Goal: Task Accomplishment & Management: Use online tool/utility

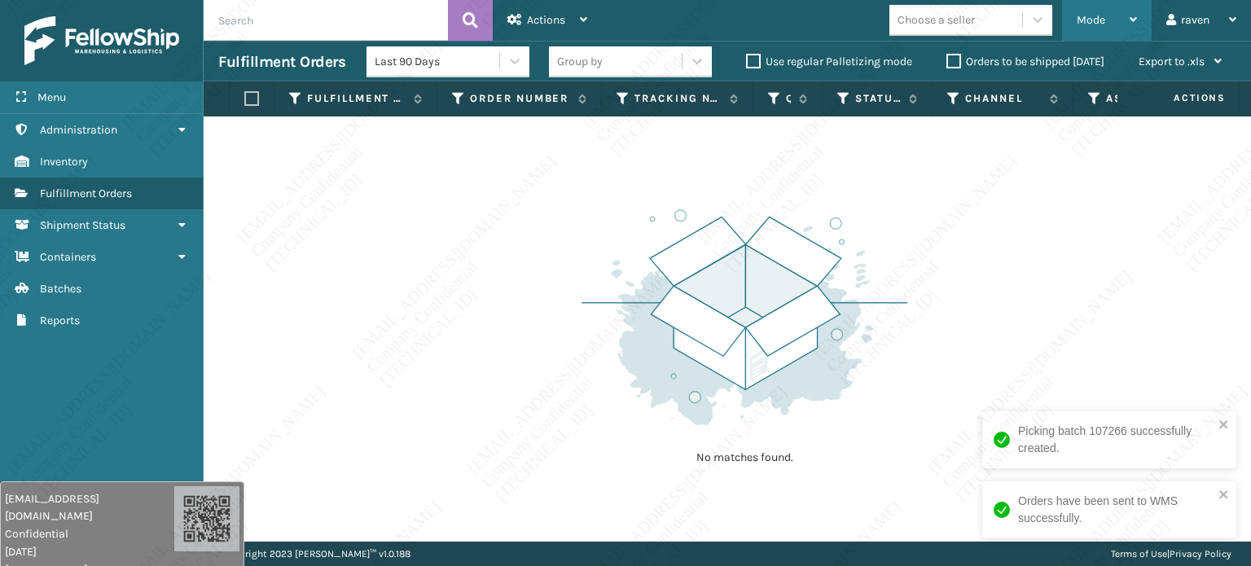
click at [1064, 9] on div "Mode Regular Mode Picking Mode Labeling Mode Exit Scan Mode" at bounding box center [1107, 20] width 90 height 41
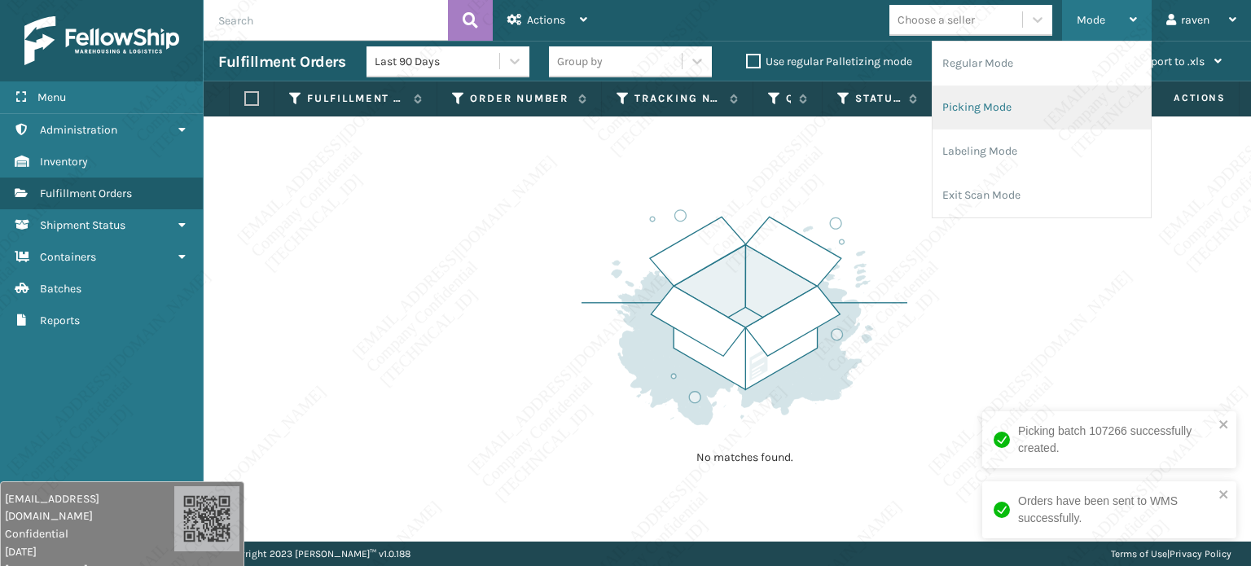
click at [1013, 103] on li "Picking Mode" at bounding box center [1042, 108] width 218 height 44
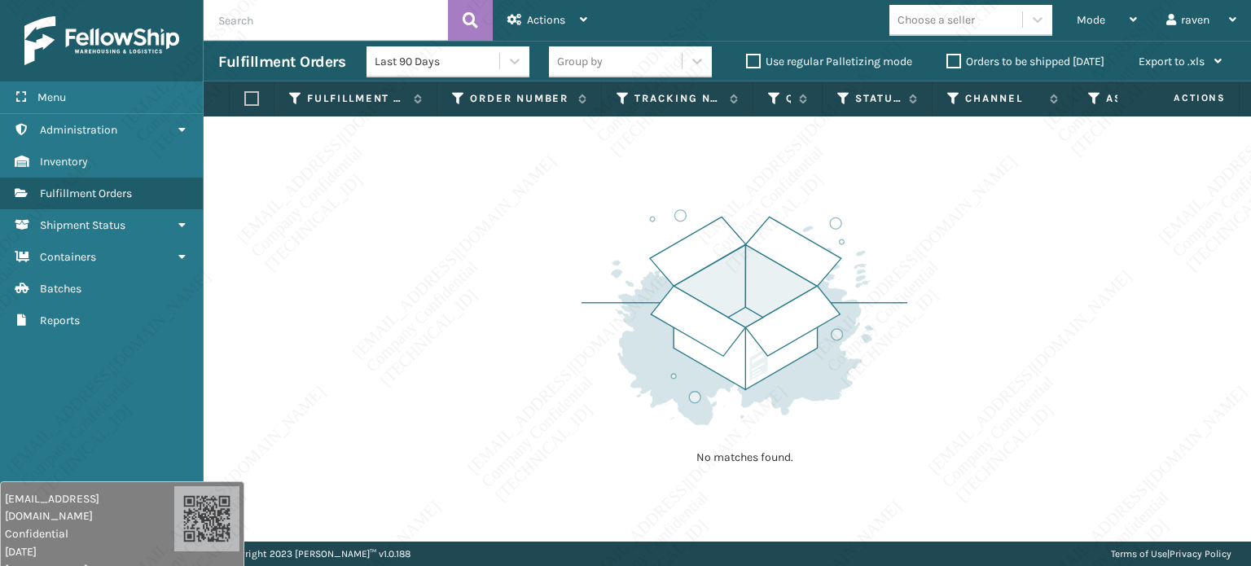
click at [896, 303] on img at bounding box center [745, 317] width 326 height 226
click at [1088, 19] on span "Mode" at bounding box center [1091, 20] width 29 height 14
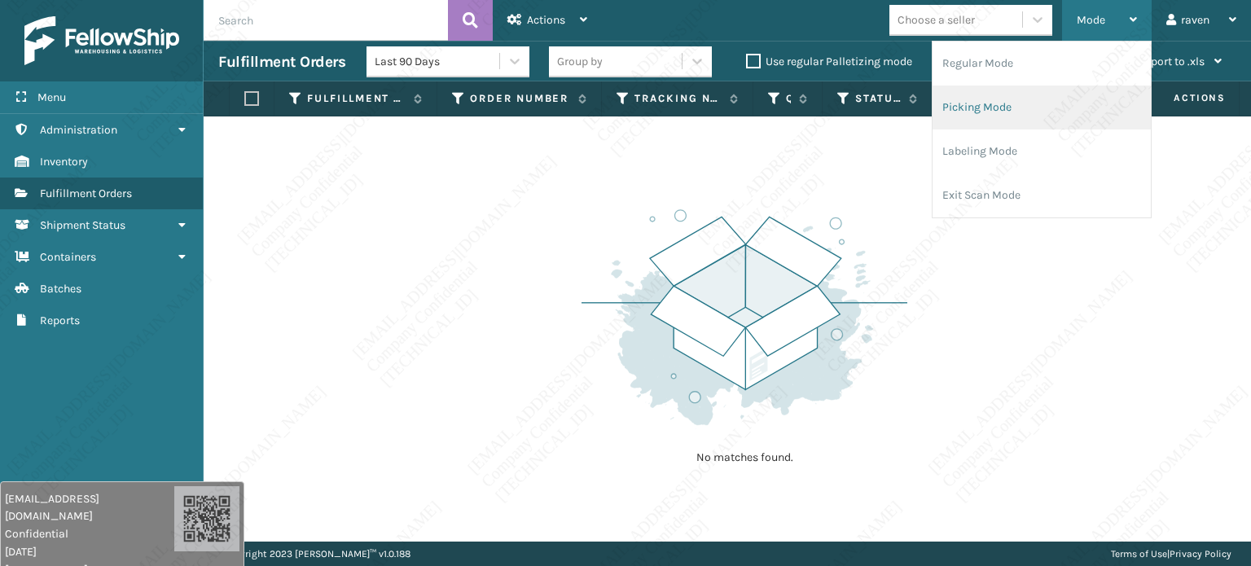
click at [1014, 105] on li "Picking Mode" at bounding box center [1042, 108] width 218 height 44
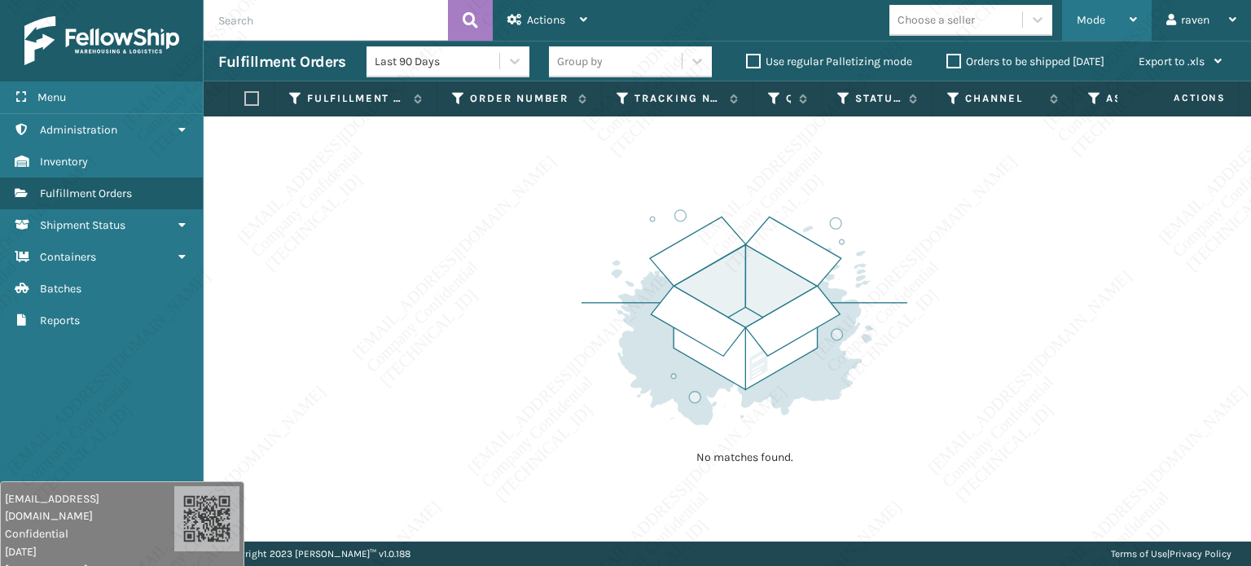
click at [1088, 15] on span "Mode" at bounding box center [1091, 20] width 29 height 14
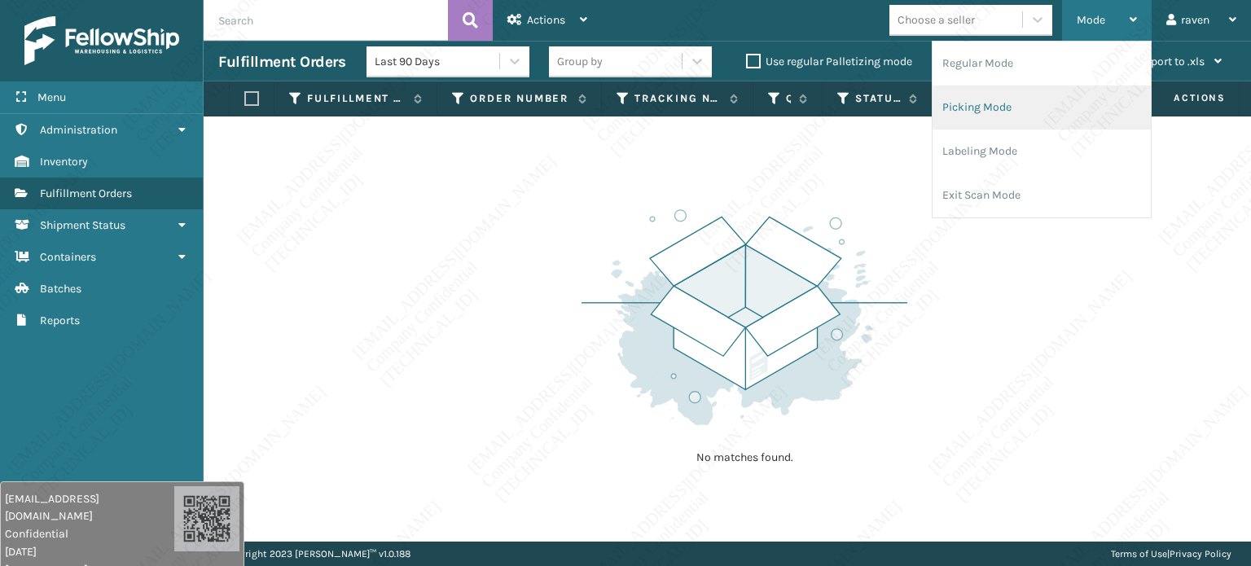
click at [1045, 96] on li "Picking Mode" at bounding box center [1042, 108] width 218 height 44
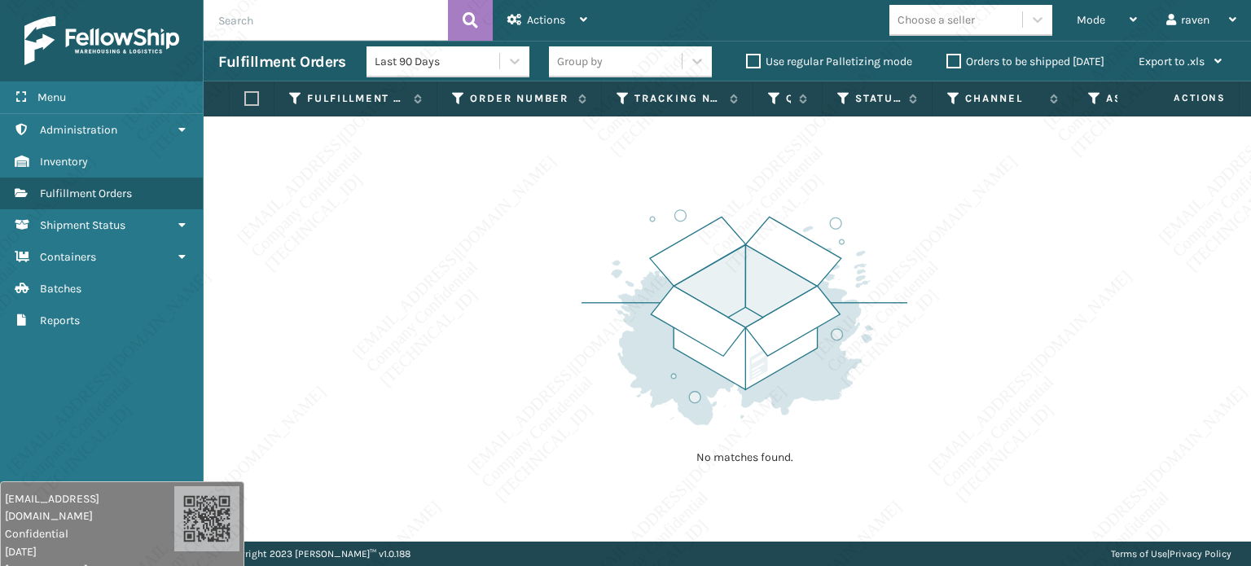
click at [950, 266] on div "No matches found." at bounding box center [727, 328] width 1047 height 425
click at [612, 312] on img at bounding box center [745, 317] width 326 height 226
click at [1120, 15] on div "Mode" at bounding box center [1107, 20] width 60 height 41
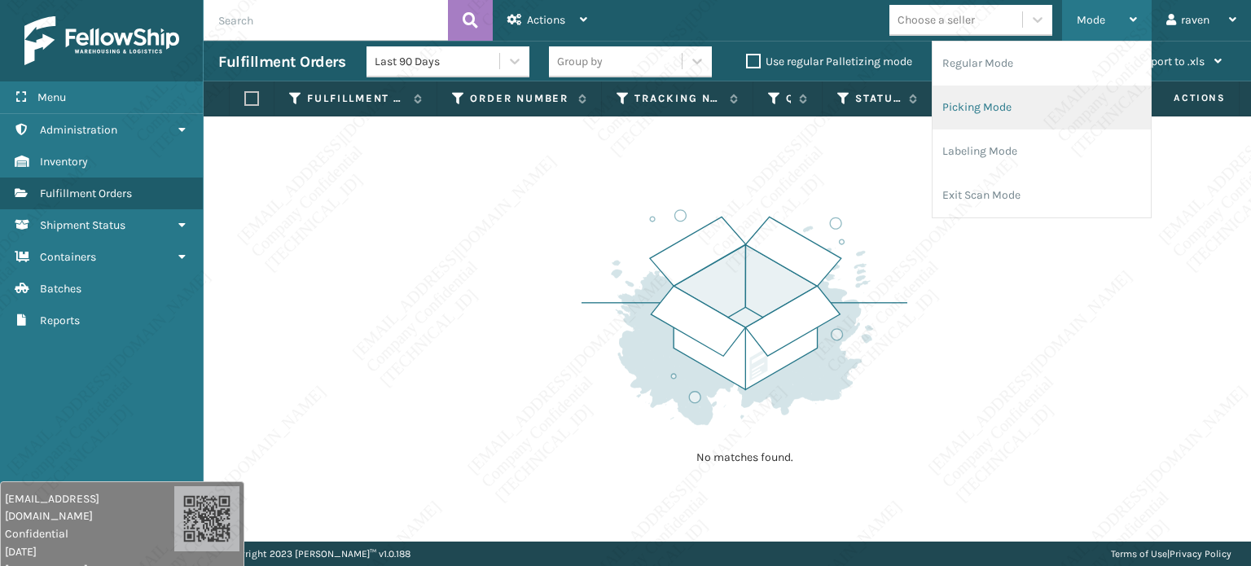
click at [1020, 106] on li "Picking Mode" at bounding box center [1042, 108] width 218 height 44
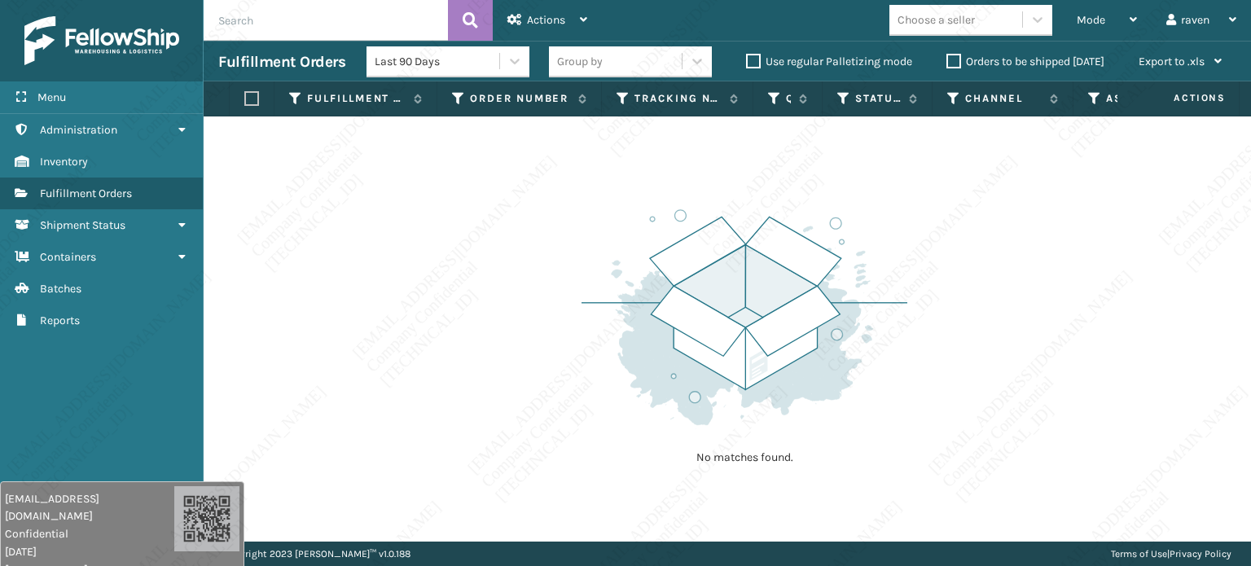
click at [944, 228] on div "No matches found." at bounding box center [727, 328] width 1047 height 425
click at [1093, 17] on span "Mode" at bounding box center [1091, 20] width 29 height 14
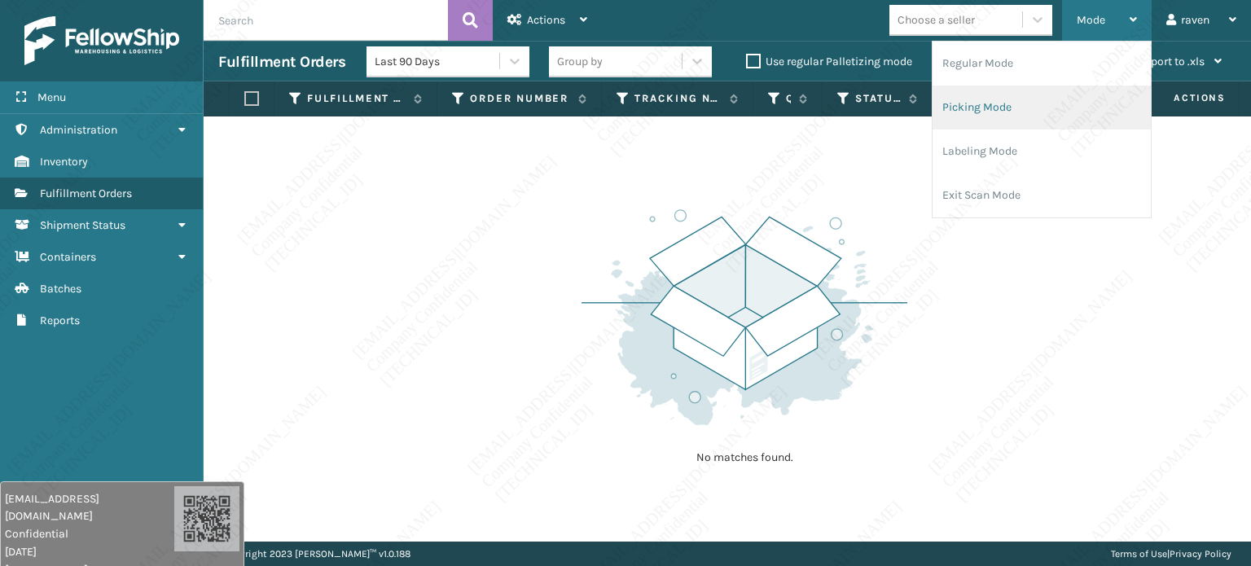
click at [1028, 103] on li "Picking Mode" at bounding box center [1042, 108] width 218 height 44
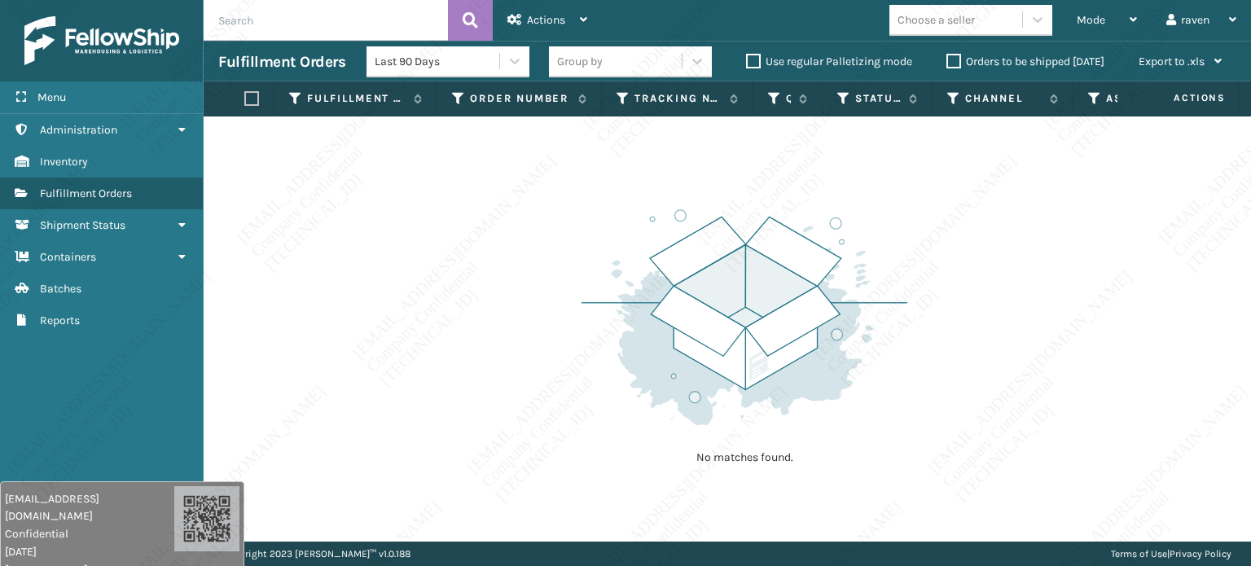
click at [930, 324] on div "No matches found." at bounding box center [727, 328] width 1047 height 425
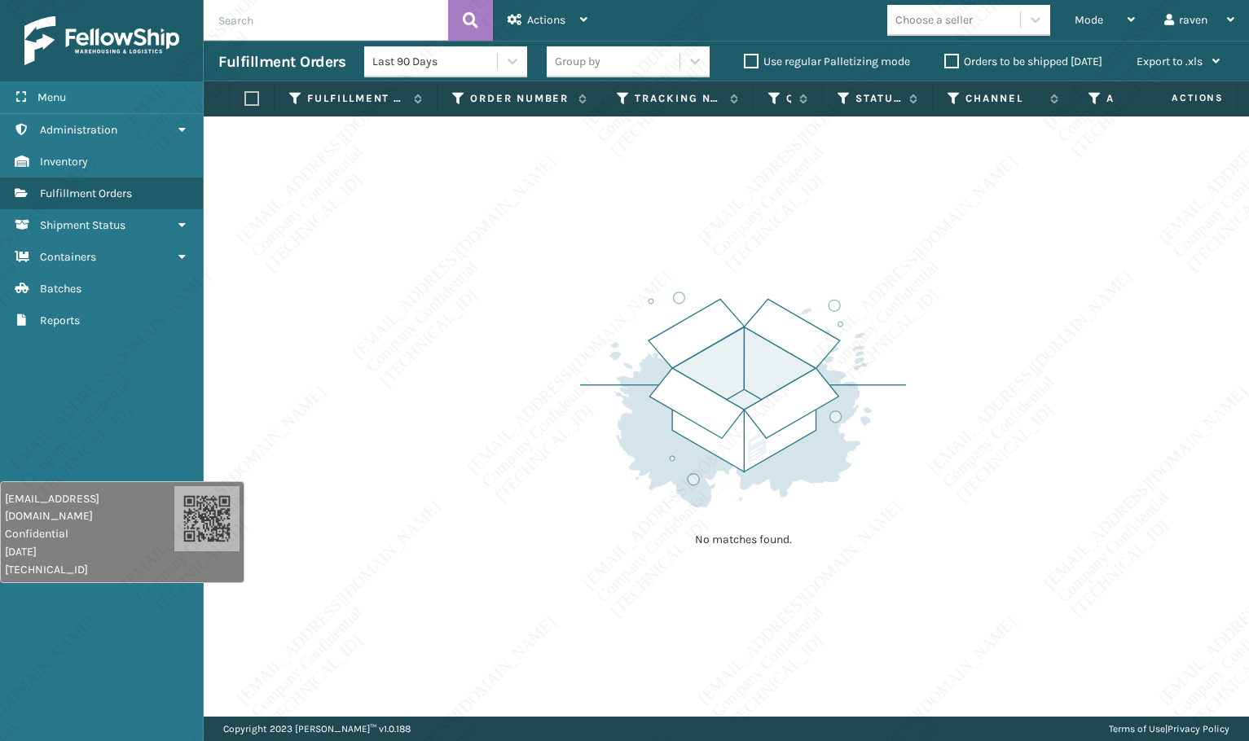
click at [920, 204] on div "No matches found." at bounding box center [726, 416] width 1045 height 600
click at [1046, 336] on div "No matches found." at bounding box center [726, 416] width 1045 height 600
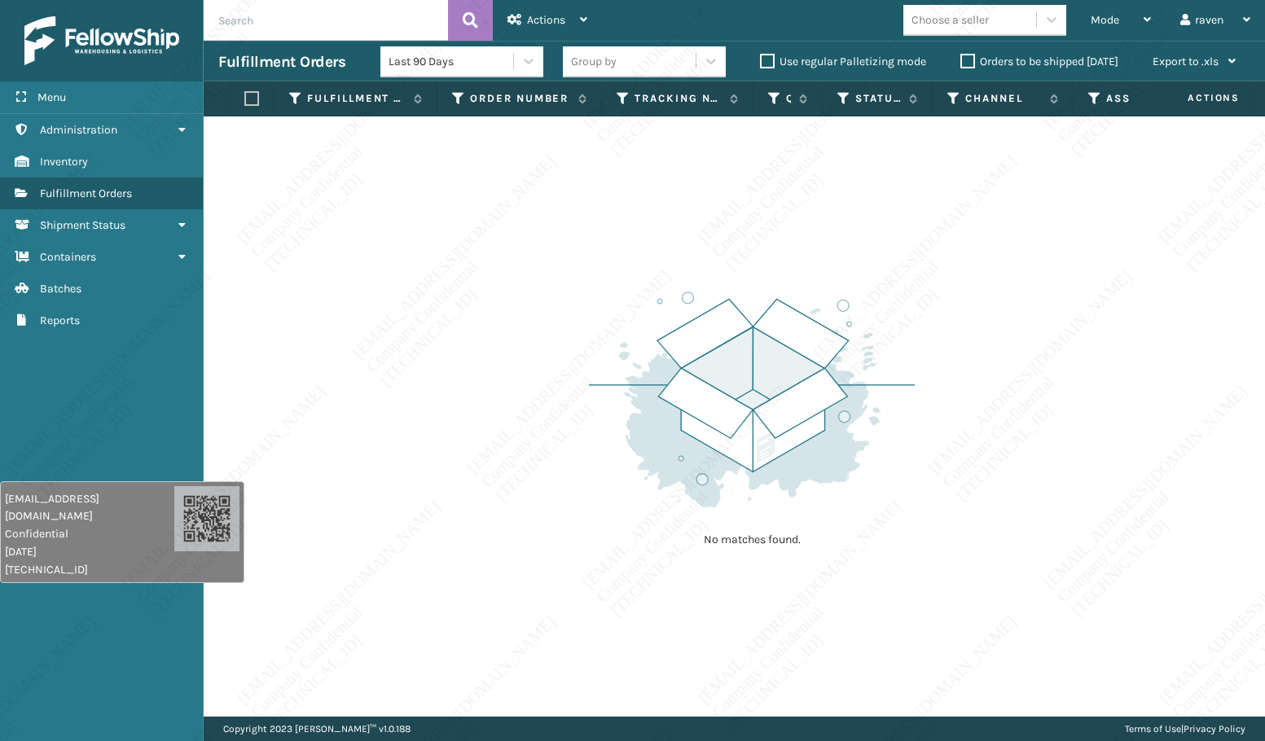
click at [1114, 393] on div "No matches found." at bounding box center [734, 416] width 1061 height 600
click at [446, 529] on div "No matches found." at bounding box center [734, 416] width 1061 height 600
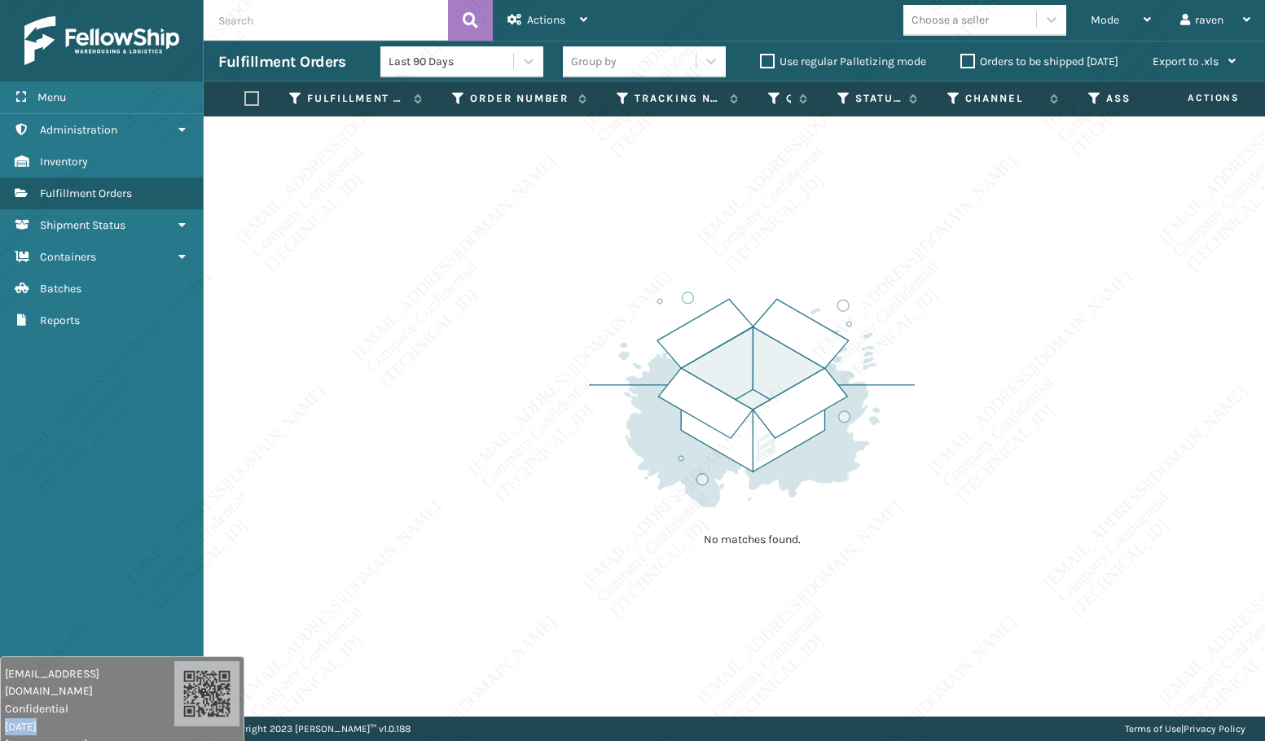
drag, startPoint x: 66, startPoint y: 535, endPoint x: 42, endPoint y: 678, distance: 145.3
click at [34, 565] on div "[EMAIL_ADDRESS][DOMAIN_NAME] Confidential [DATE] [TECHNICAL_ID]" at bounding box center [89, 709] width 169 height 88
click at [59, 539] on div "Menu Administration Inventory Fulfillment Orders Shipment Status Containers Bat…" at bounding box center [102, 370] width 204 height 741
click at [1011, 330] on div "No matches found." at bounding box center [734, 416] width 1061 height 600
click at [1121, 15] on div "Mode" at bounding box center [1121, 20] width 60 height 41
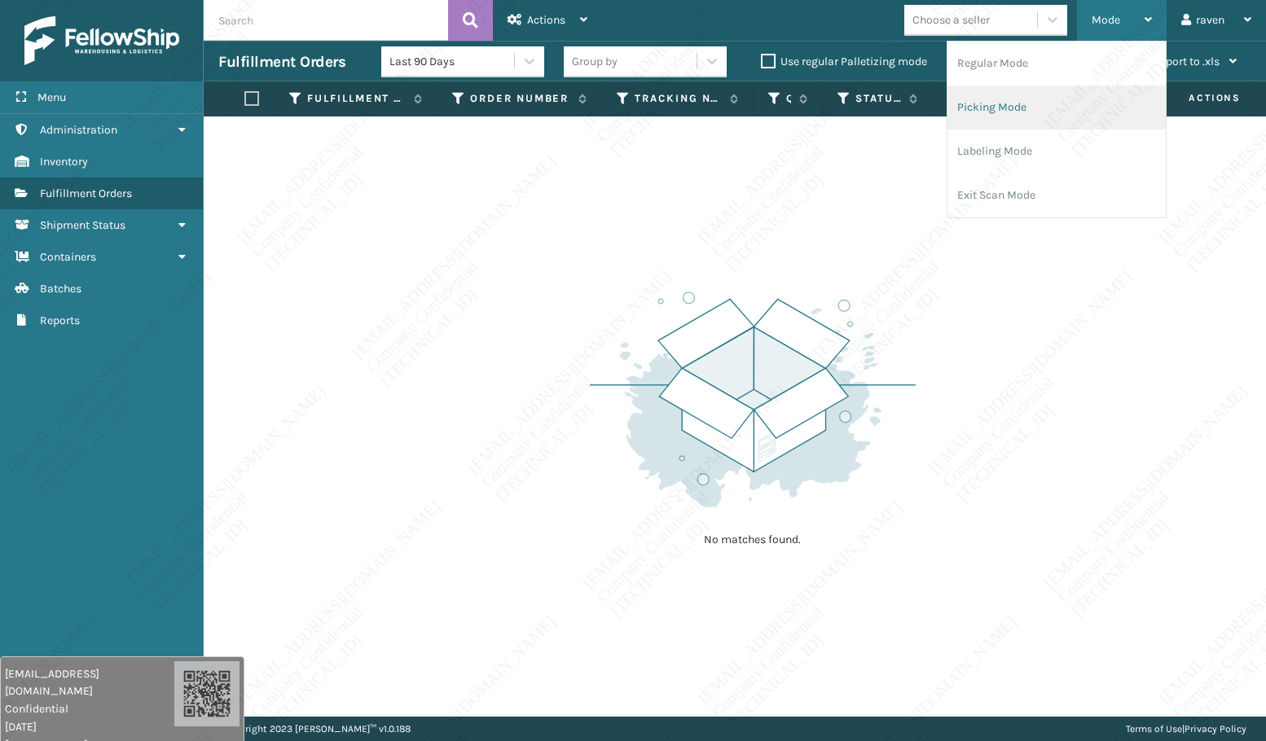
click at [996, 99] on li "Picking Mode" at bounding box center [1056, 108] width 218 height 44
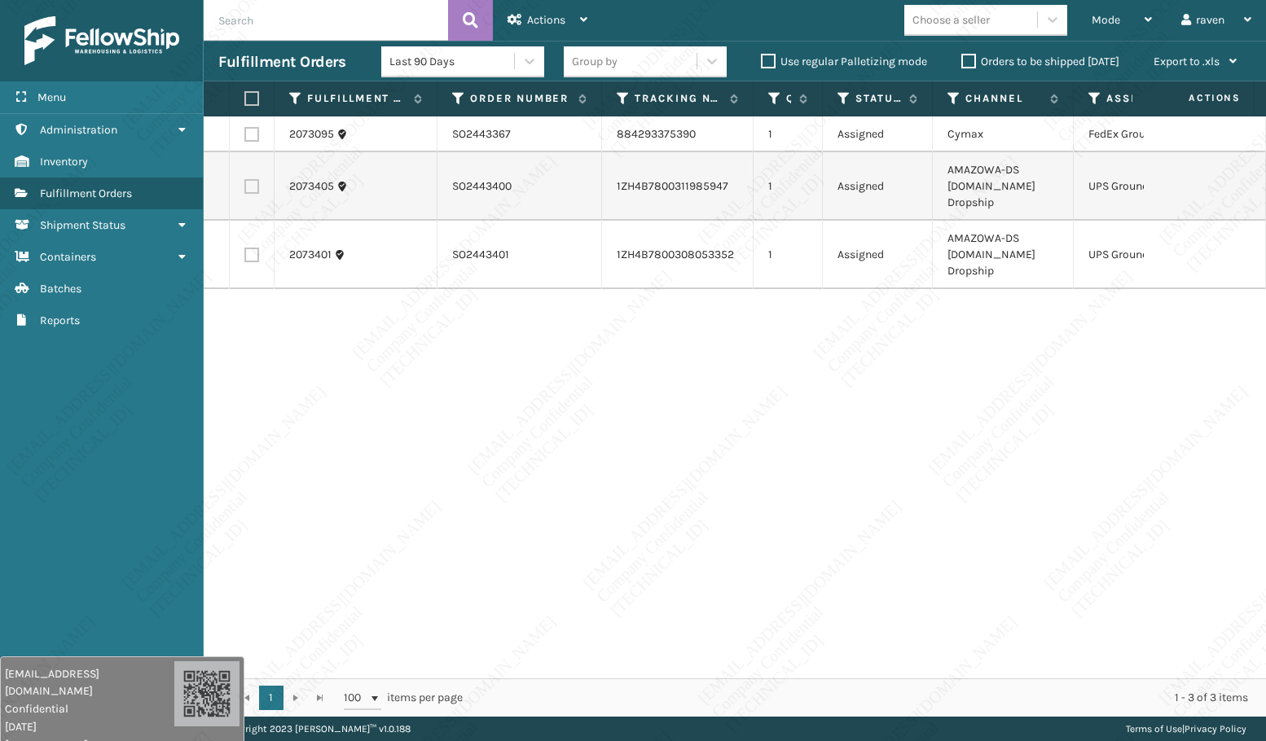
drag, startPoint x: 1014, startPoint y: 440, endPoint x: 971, endPoint y: 427, distance: 45.1
click at [1011, 440] on div "2073095 SO2443367 884293375390 1 Assigned Cymax FedEx Ground 2073405 SO2443400 …" at bounding box center [735, 397] width 1062 height 562
click at [251, 187] on label at bounding box center [251, 186] width 15 height 15
click at [245, 187] on input "checkbox" at bounding box center [244, 184] width 1 height 11
checkbox input "true"
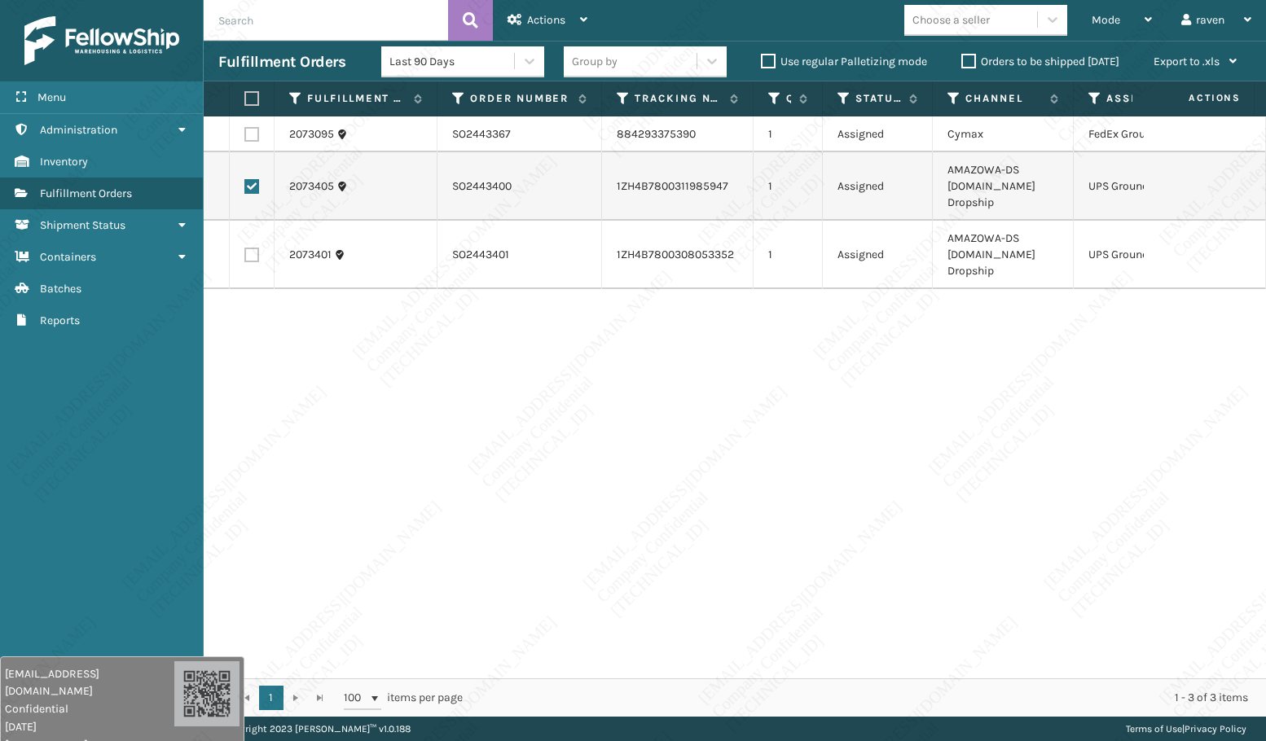
click at [251, 255] on label at bounding box center [251, 255] width 15 height 15
click at [245, 255] on input "checkbox" at bounding box center [244, 253] width 1 height 11
checkbox input "true"
click at [549, 17] on span "Actions" at bounding box center [546, 20] width 38 height 14
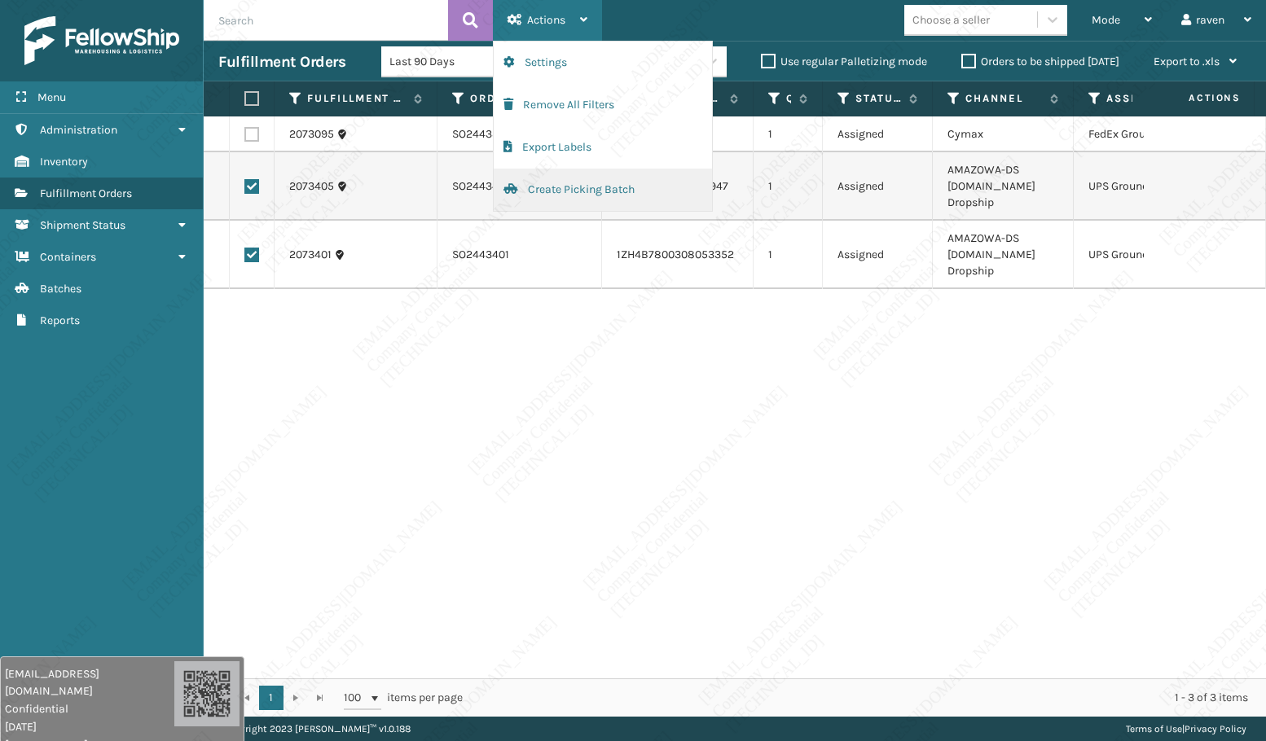
click at [570, 182] on button "Create Picking Batch" at bounding box center [603, 190] width 218 height 42
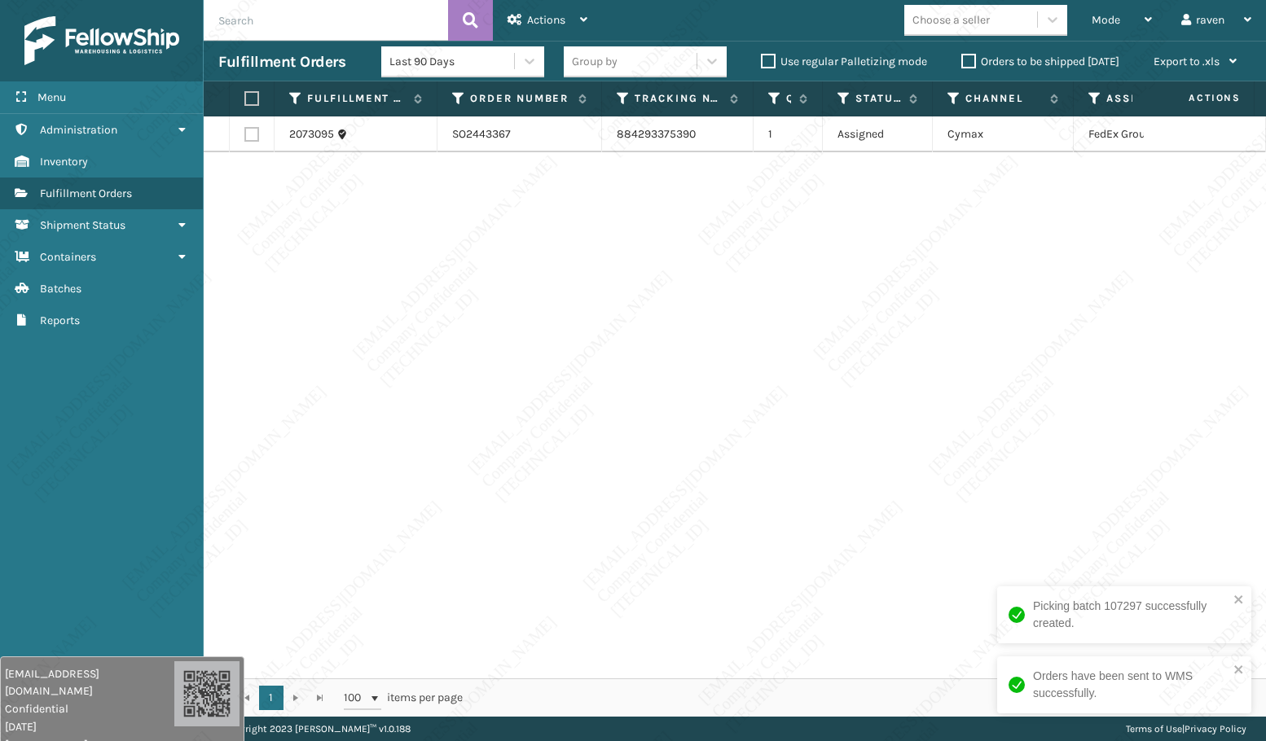
click at [245, 97] on label at bounding box center [249, 98] width 10 height 15
click at [245, 97] on input "checkbox" at bounding box center [244, 99] width 1 height 11
checkbox input "true"
click at [546, 14] on span "Actions" at bounding box center [546, 20] width 38 height 14
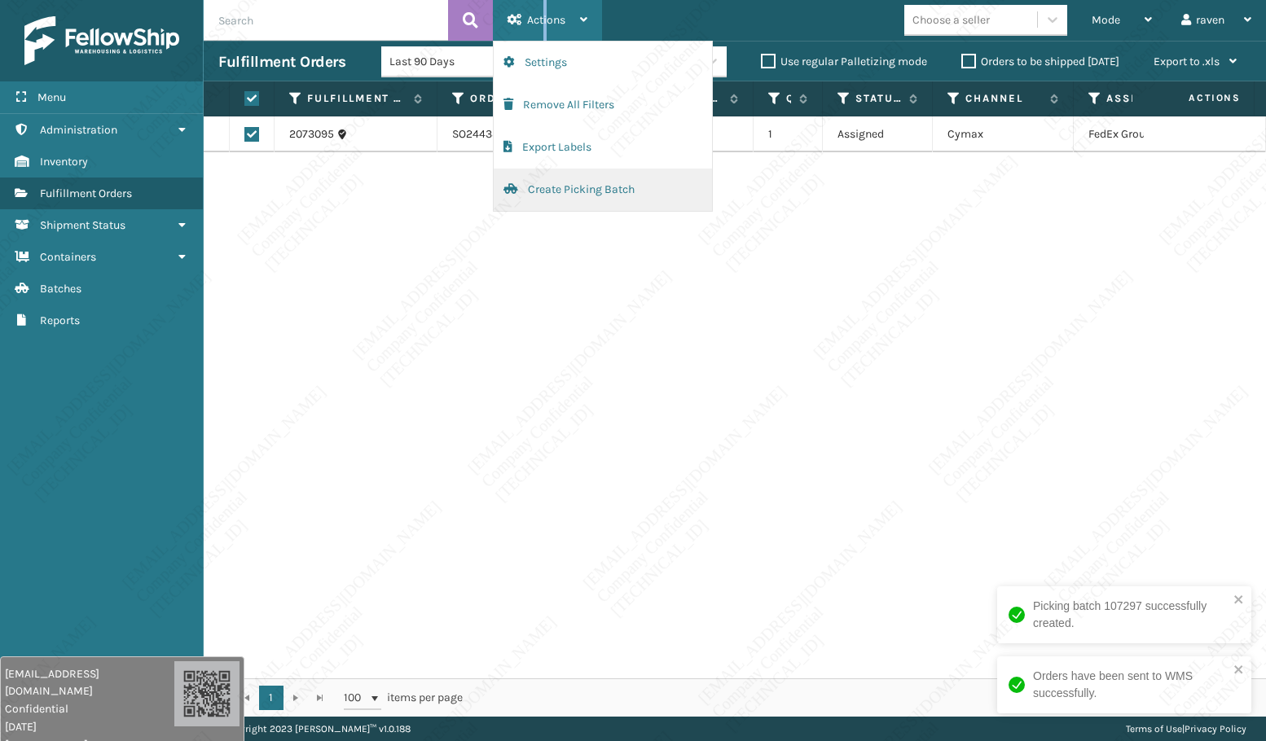
click at [564, 188] on button "Create Picking Batch" at bounding box center [603, 190] width 218 height 42
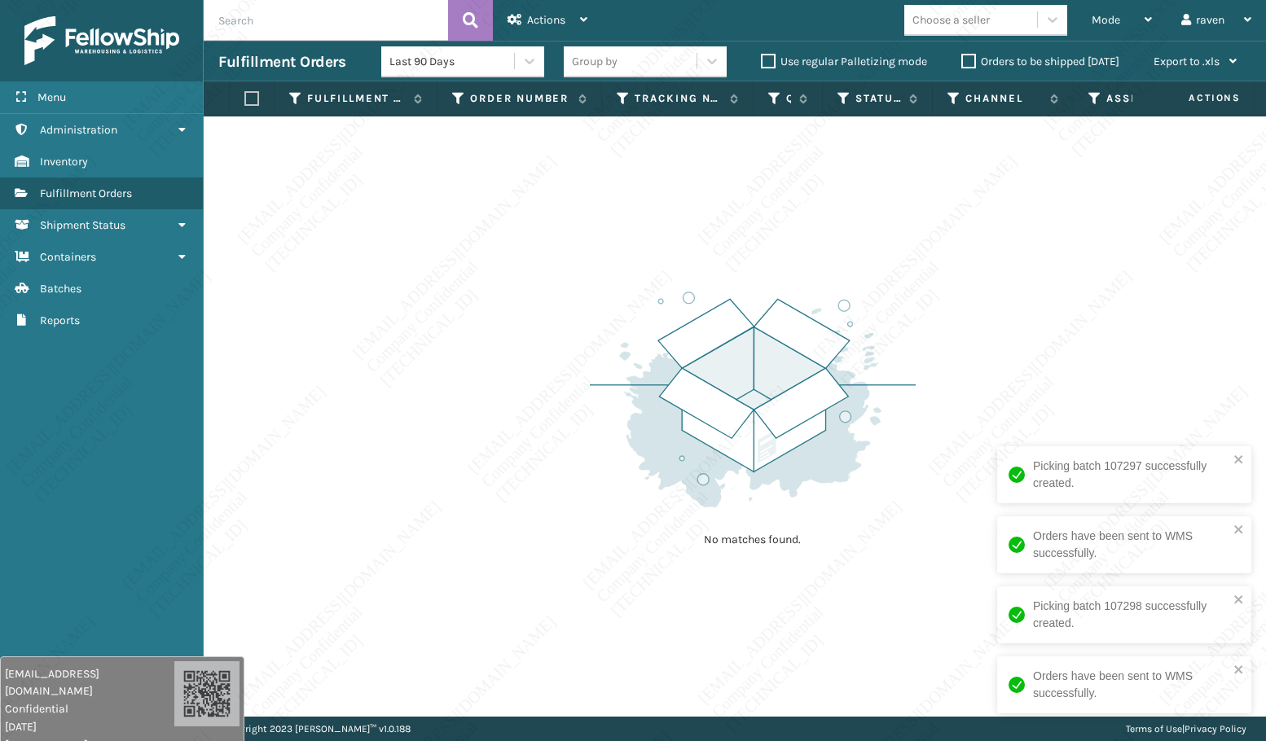
click at [1237, 565] on div "Orders have been sent to WMS successfully." at bounding box center [1124, 684] width 254 height 57
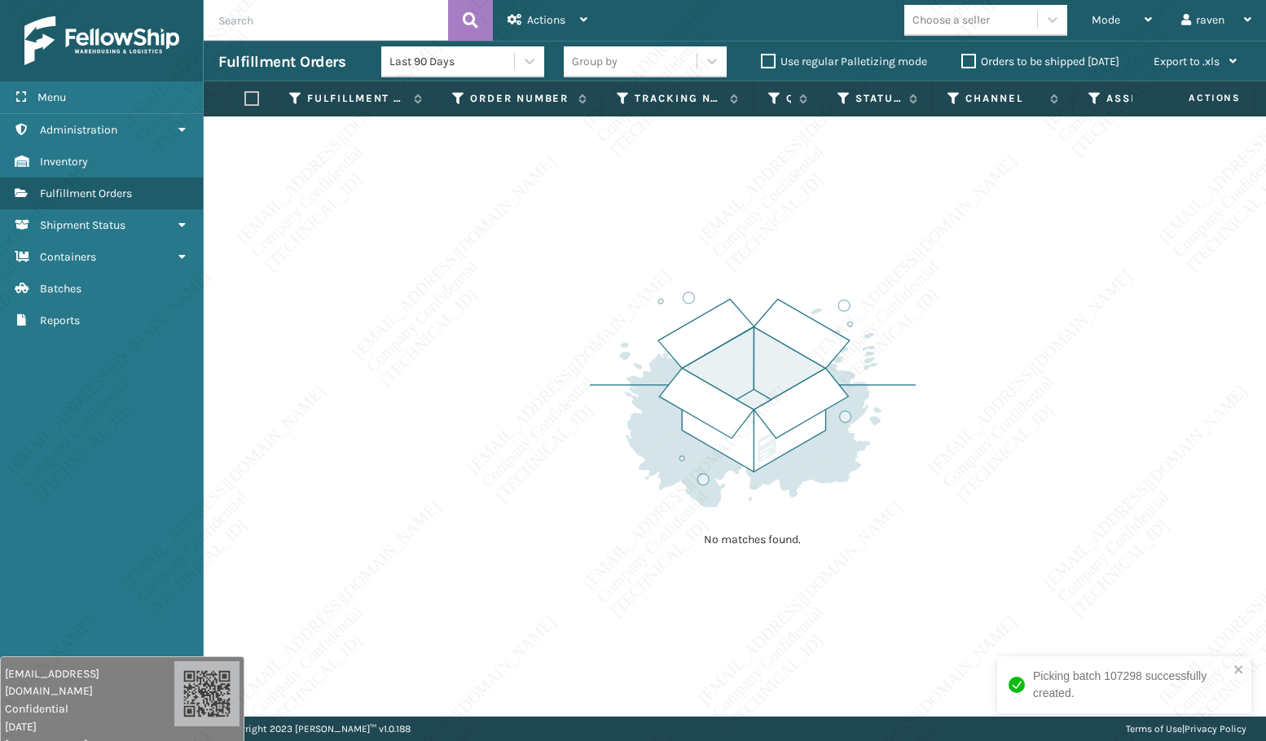
drag, startPoint x: 1232, startPoint y: 582, endPoint x: 1158, endPoint y: 301, distance: 291.4
click at [1231, 565] on div "No matches found." at bounding box center [735, 416] width 1062 height 600
click at [1097, 24] on span "Mode" at bounding box center [1105, 20] width 29 height 14
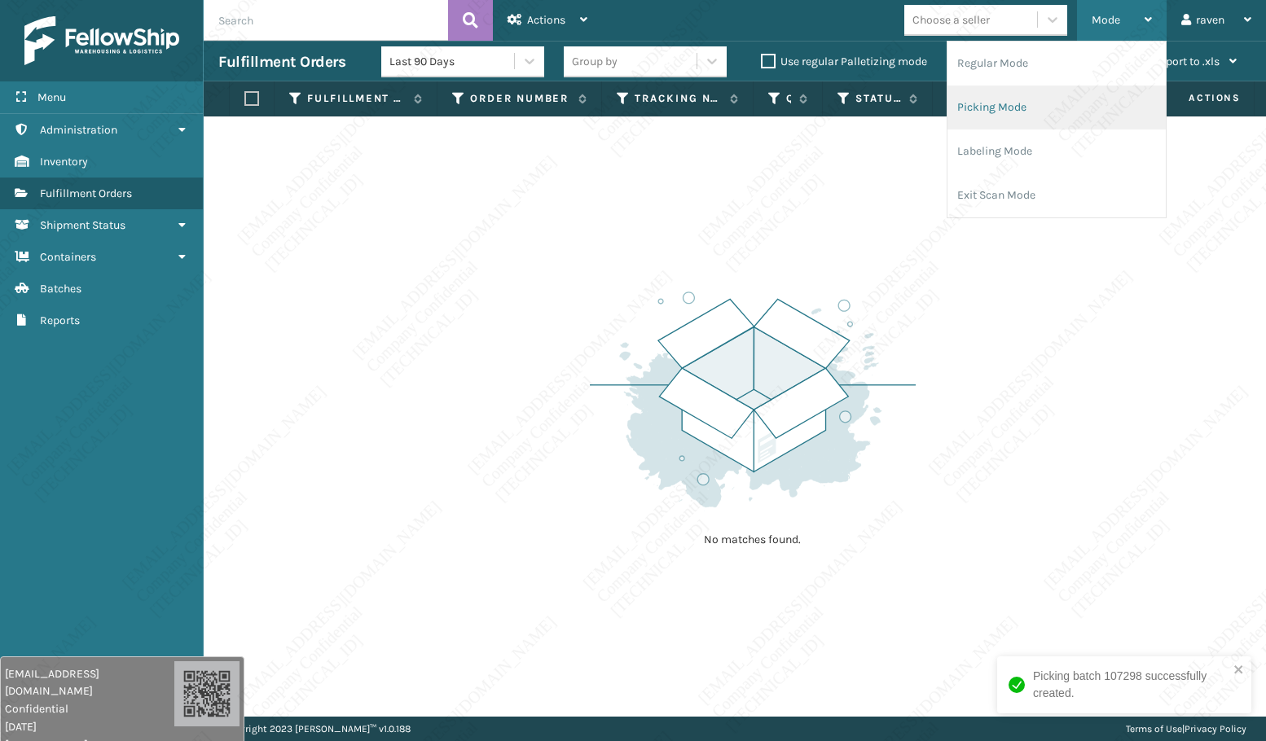
click at [1024, 99] on li "Picking Mode" at bounding box center [1056, 108] width 218 height 44
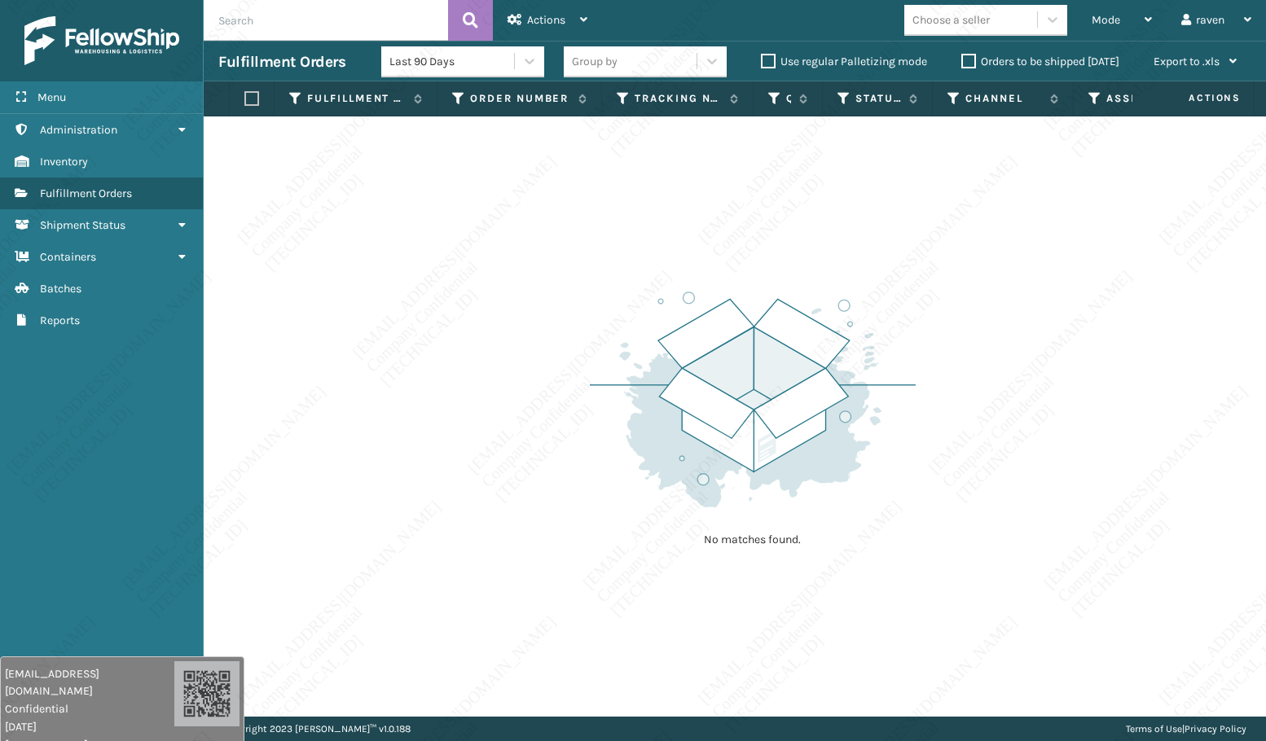
drag, startPoint x: 803, startPoint y: 248, endPoint x: 762, endPoint y: 195, distance: 66.8
click at [803, 248] on div "No matches found." at bounding box center [735, 416] width 1062 height 600
click at [1125, 26] on div "Mode" at bounding box center [1121, 20] width 60 height 41
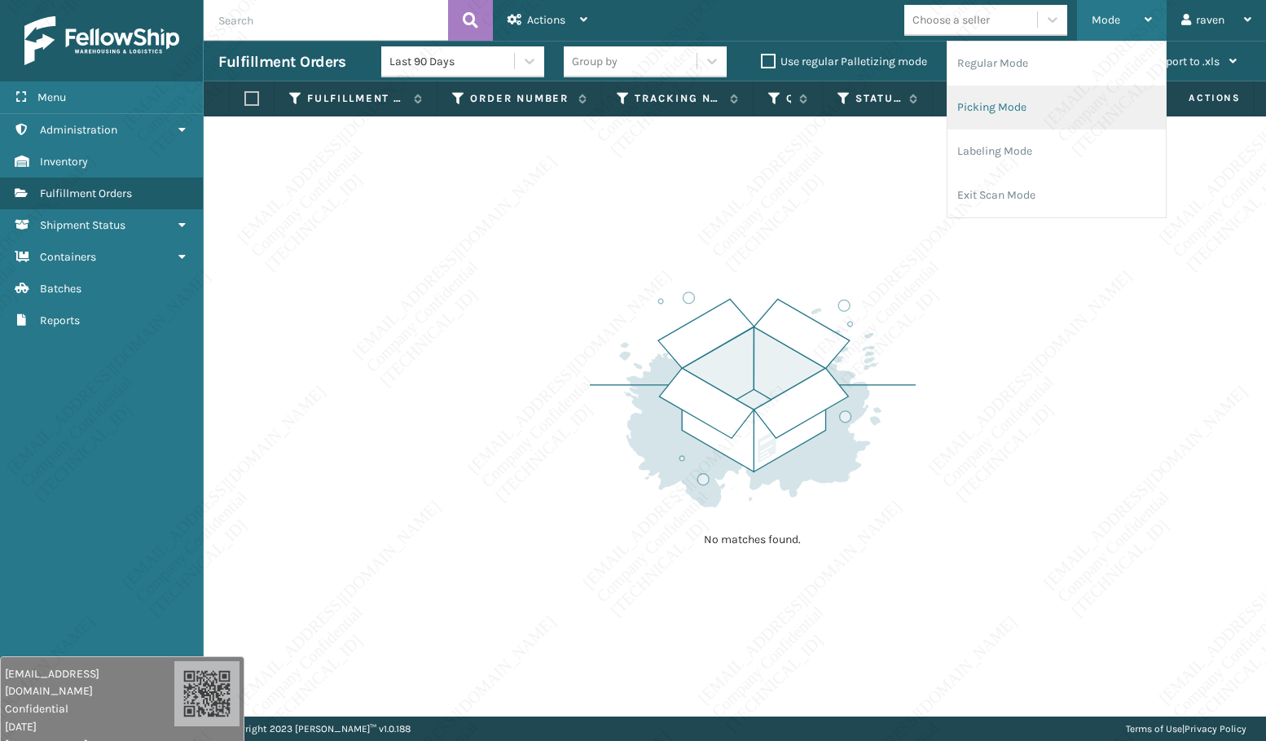
click at [983, 118] on li "Picking Mode" at bounding box center [1056, 108] width 218 height 44
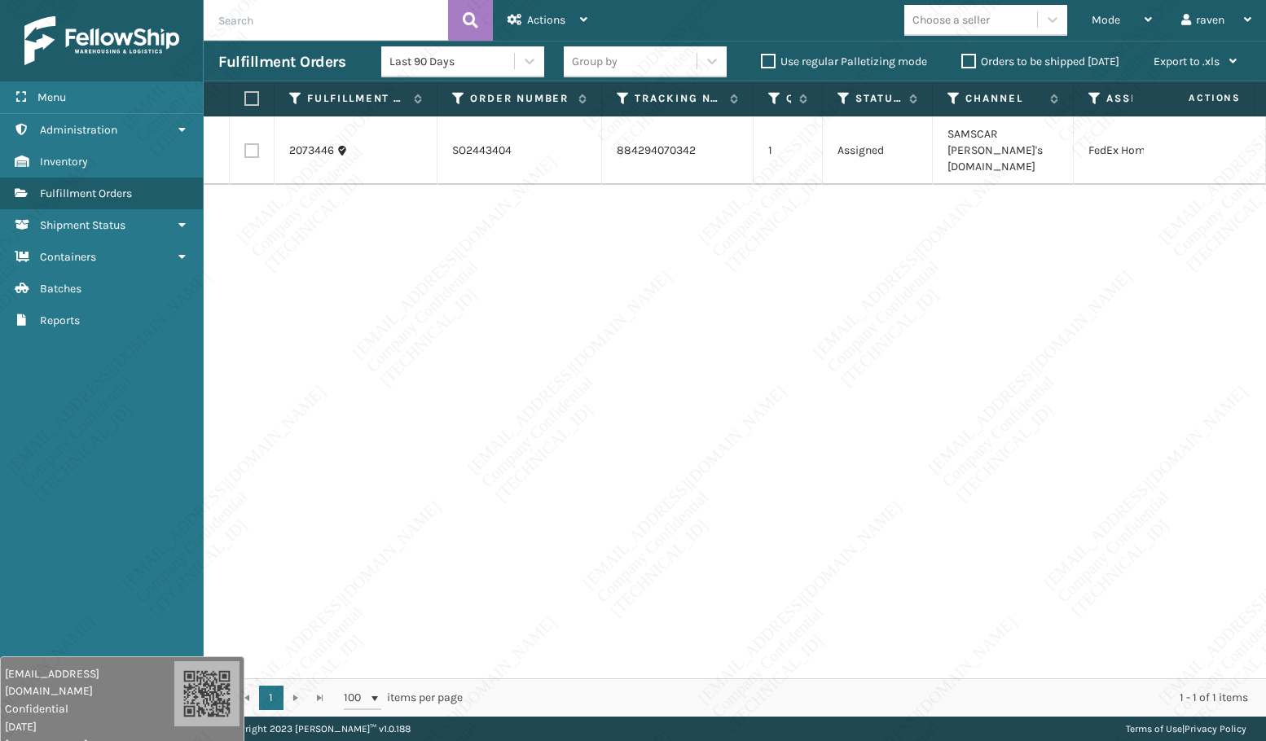
click at [911, 260] on div "2073446 SO2443404 884294070342 1 Assigned SAMSCAR [PERSON_NAME]'s [DOMAIN_NAME]…" at bounding box center [735, 397] width 1062 height 562
click at [252, 100] on label at bounding box center [249, 98] width 10 height 15
click at [245, 100] on input "checkbox" at bounding box center [244, 99] width 1 height 11
checkbox input "true"
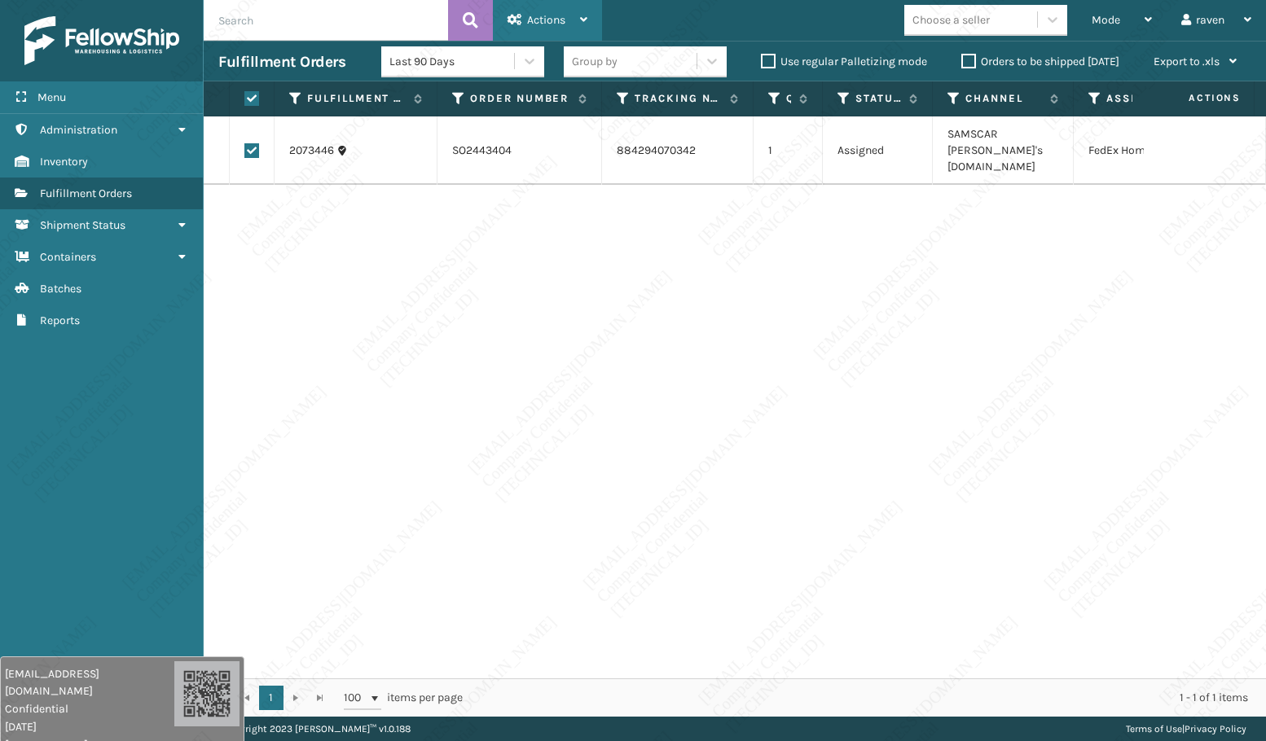
click at [530, 15] on span "Actions" at bounding box center [546, 20] width 38 height 14
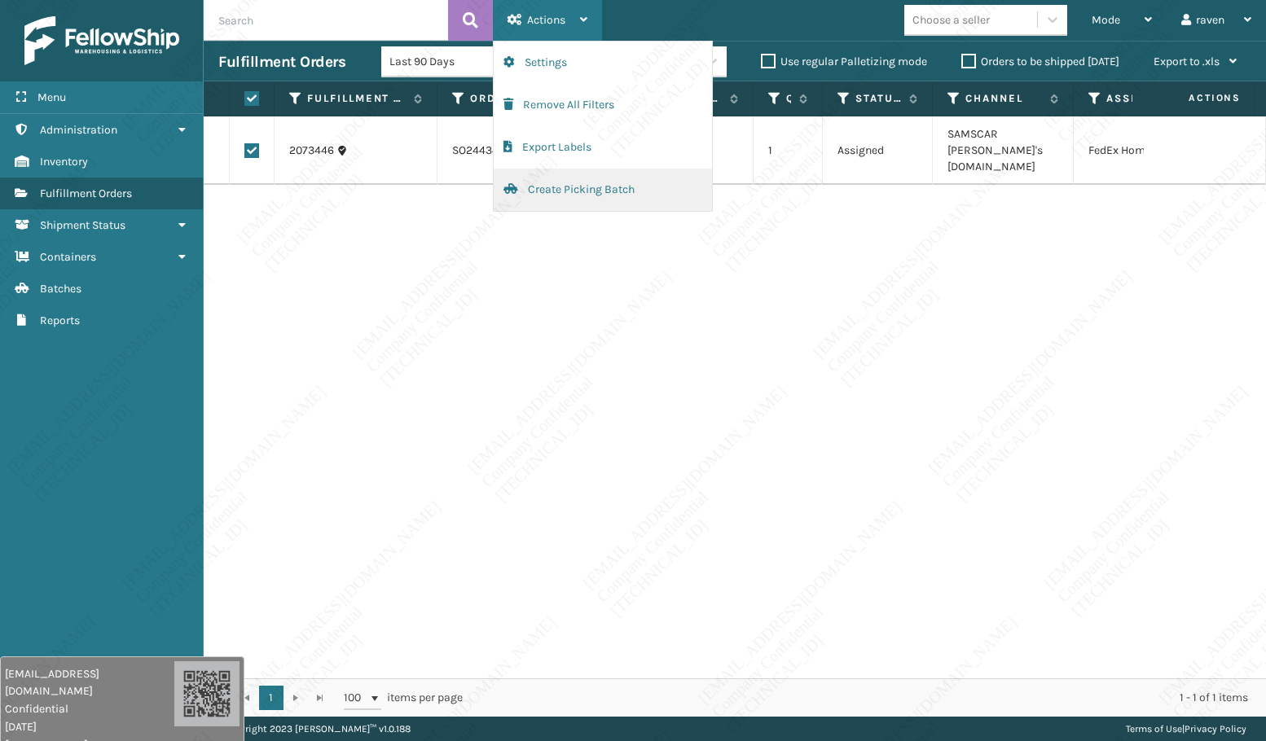
click at [542, 186] on button "Create Picking Batch" at bounding box center [603, 190] width 218 height 42
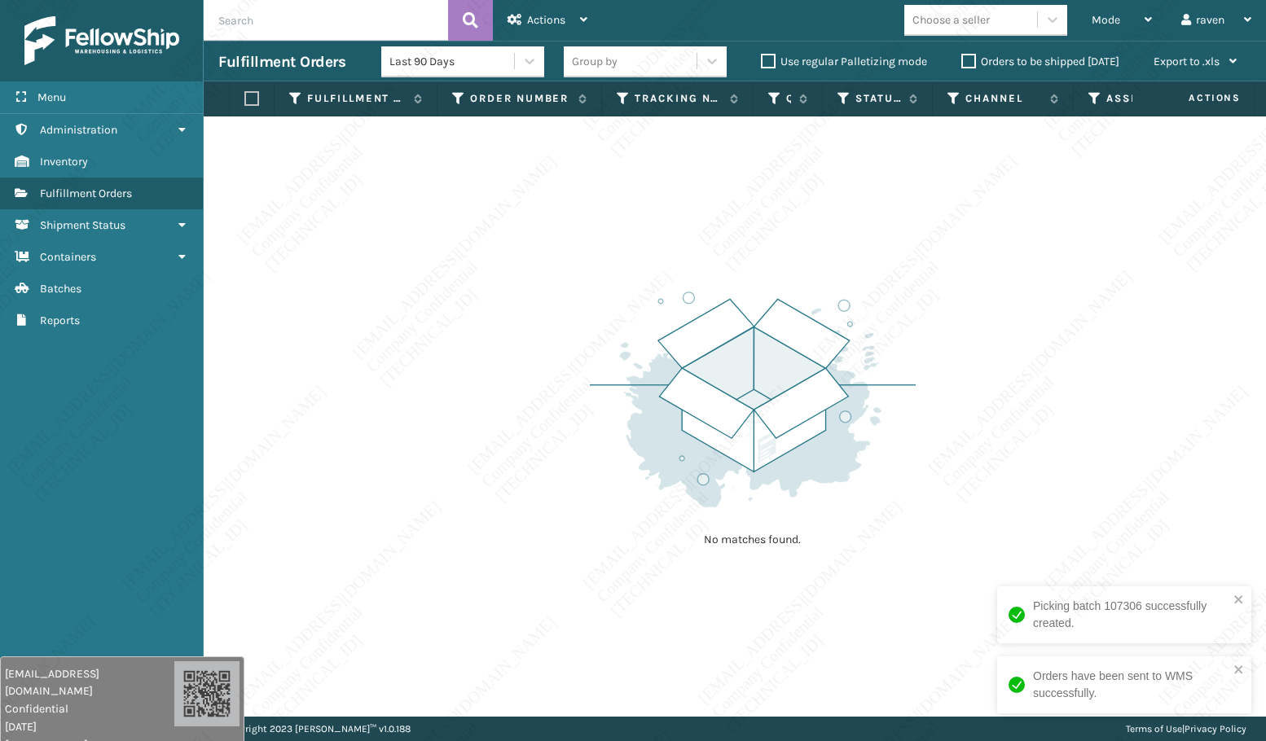
click at [541, 279] on div "No matches found." at bounding box center [735, 416] width 1062 height 600
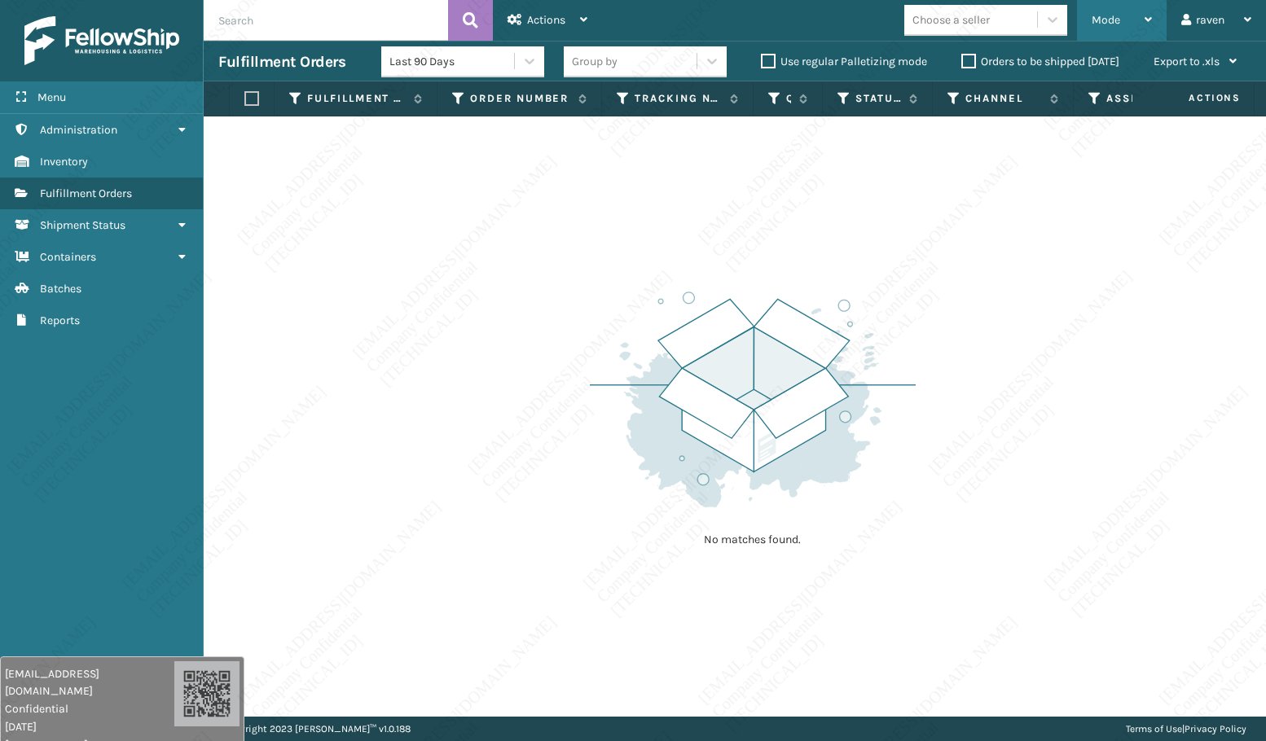
click at [1098, 29] on div "Mode" at bounding box center [1121, 20] width 60 height 41
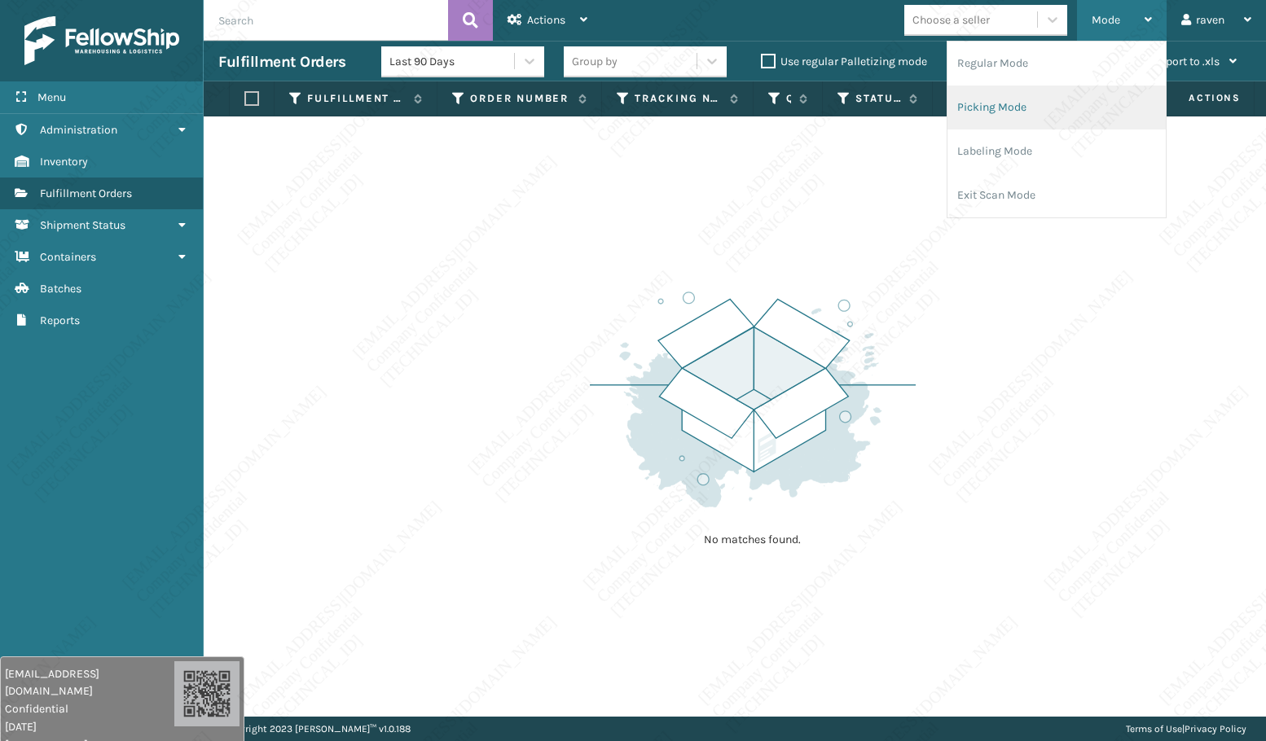
click at [1060, 108] on li "Picking Mode" at bounding box center [1056, 108] width 218 height 44
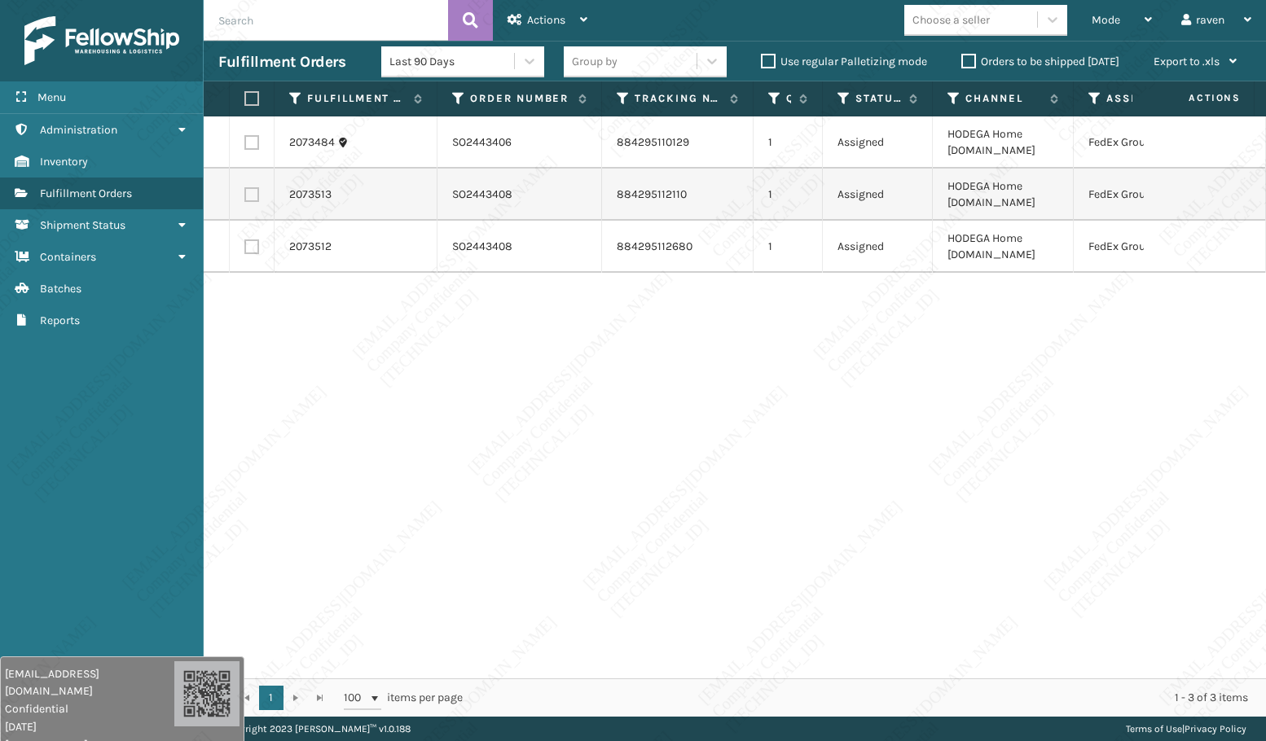
click at [999, 350] on div "2073484 SO2443406 884295110129 1 Assigned HODEGA Home [DOMAIN_NAME] FedEx Groun…" at bounding box center [735, 397] width 1062 height 562
click at [254, 99] on label at bounding box center [249, 98] width 10 height 15
click at [245, 99] on input "checkbox" at bounding box center [244, 99] width 1 height 11
checkbox input "true"
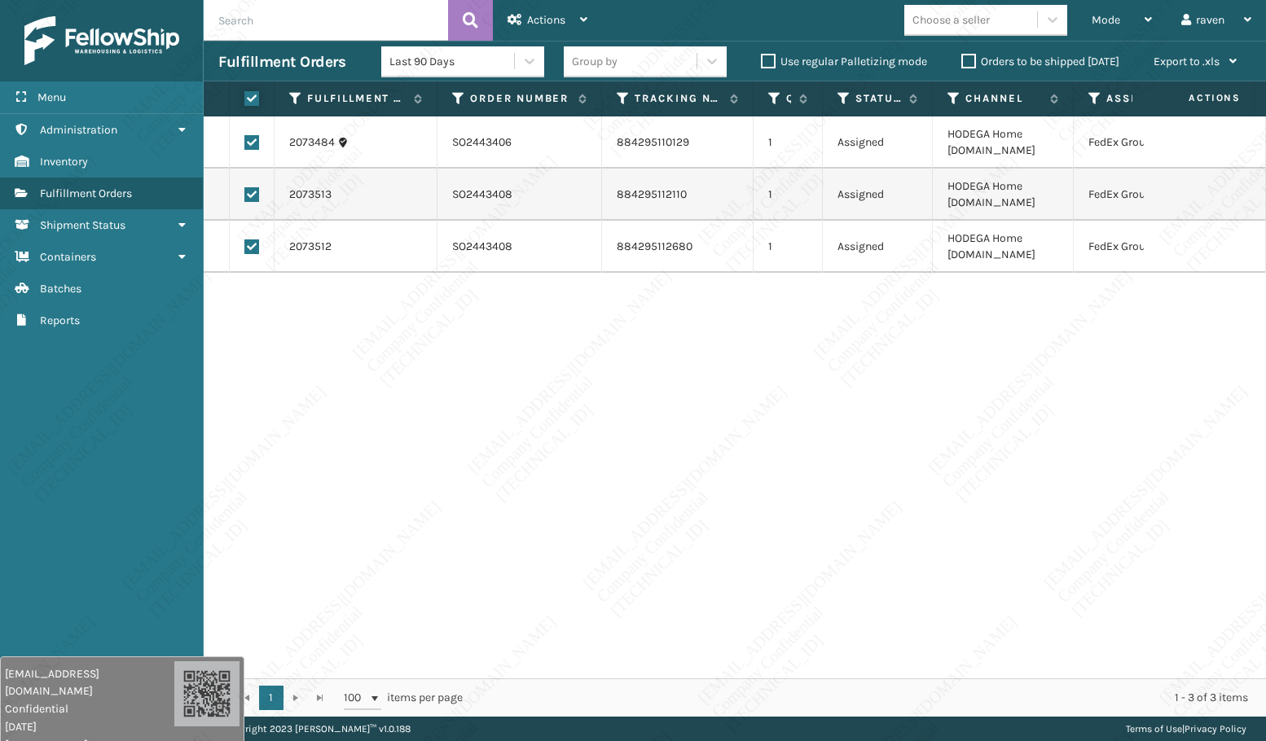
checkbox input "true"
click at [520, 31] on div "Actions" at bounding box center [547, 20] width 80 height 41
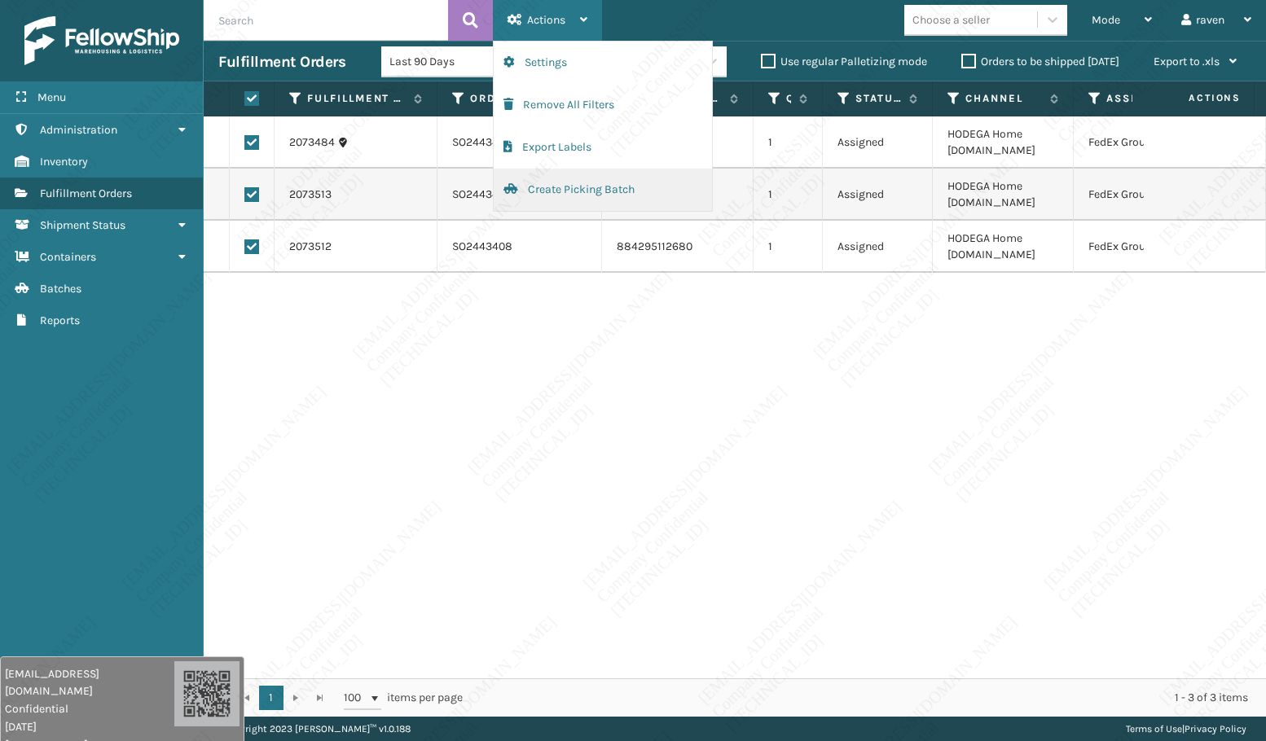
click at [558, 195] on button "Create Picking Batch" at bounding box center [603, 190] width 218 height 42
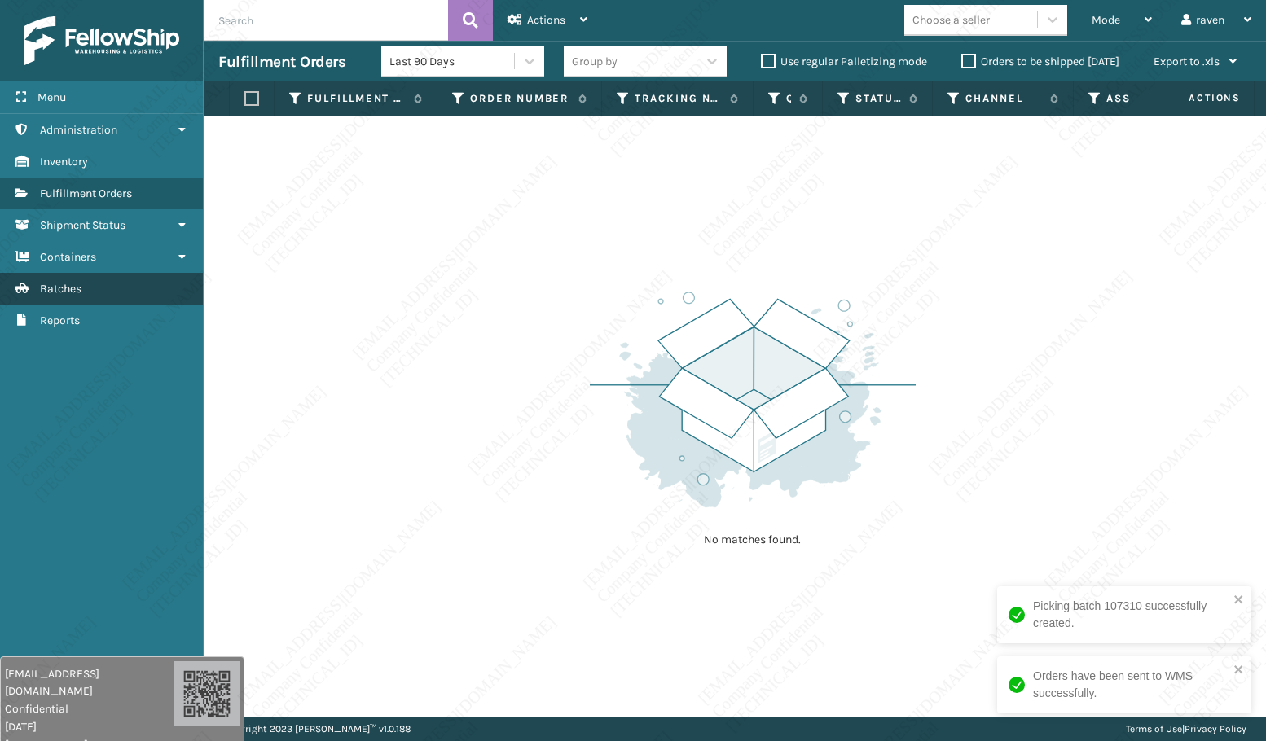
click at [89, 287] on link "Containers Batches" at bounding box center [101, 289] width 203 height 32
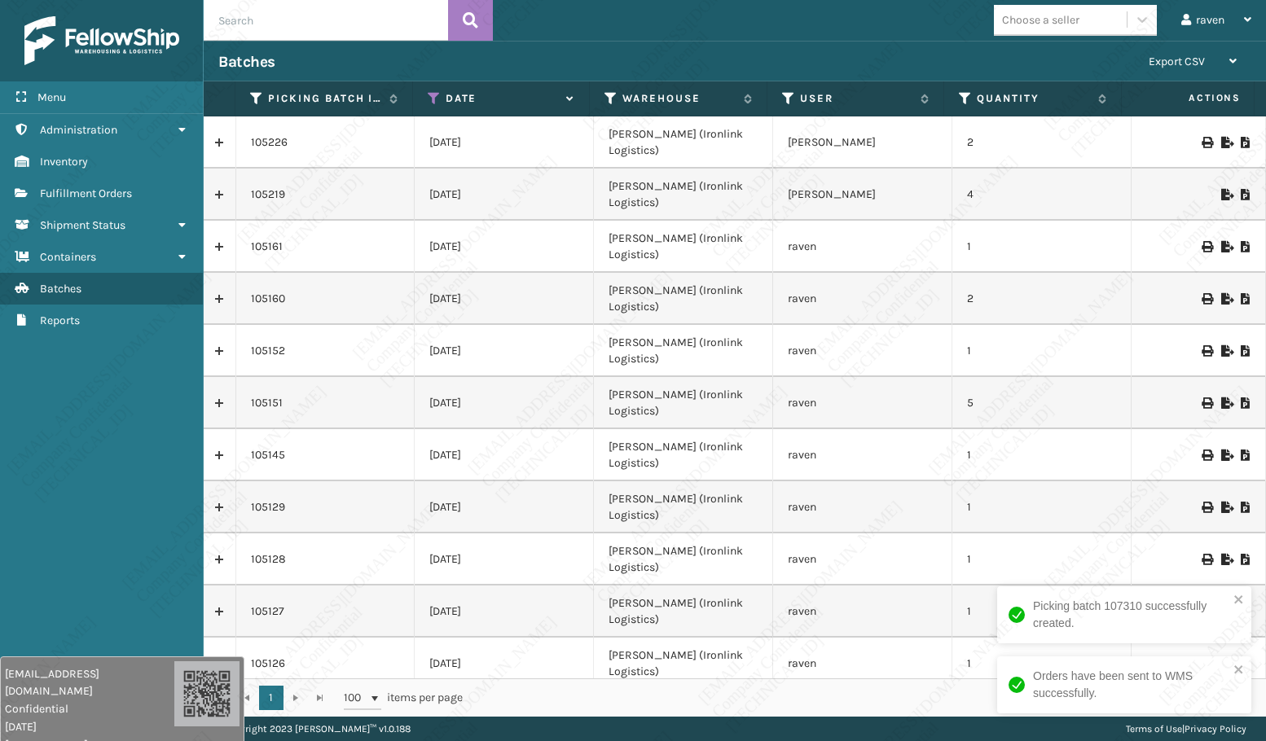
click at [435, 95] on icon at bounding box center [434, 98] width 13 height 15
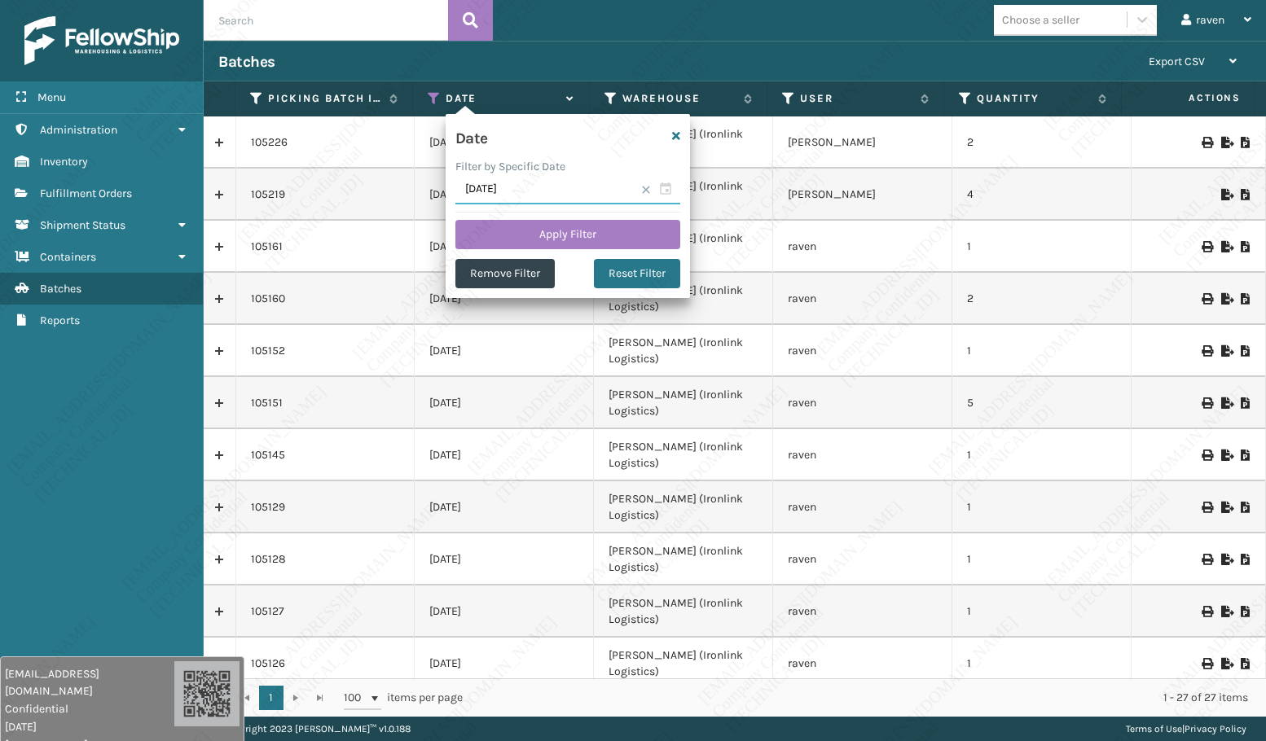
click at [667, 197] on input "[DATE]" at bounding box center [567, 189] width 225 height 29
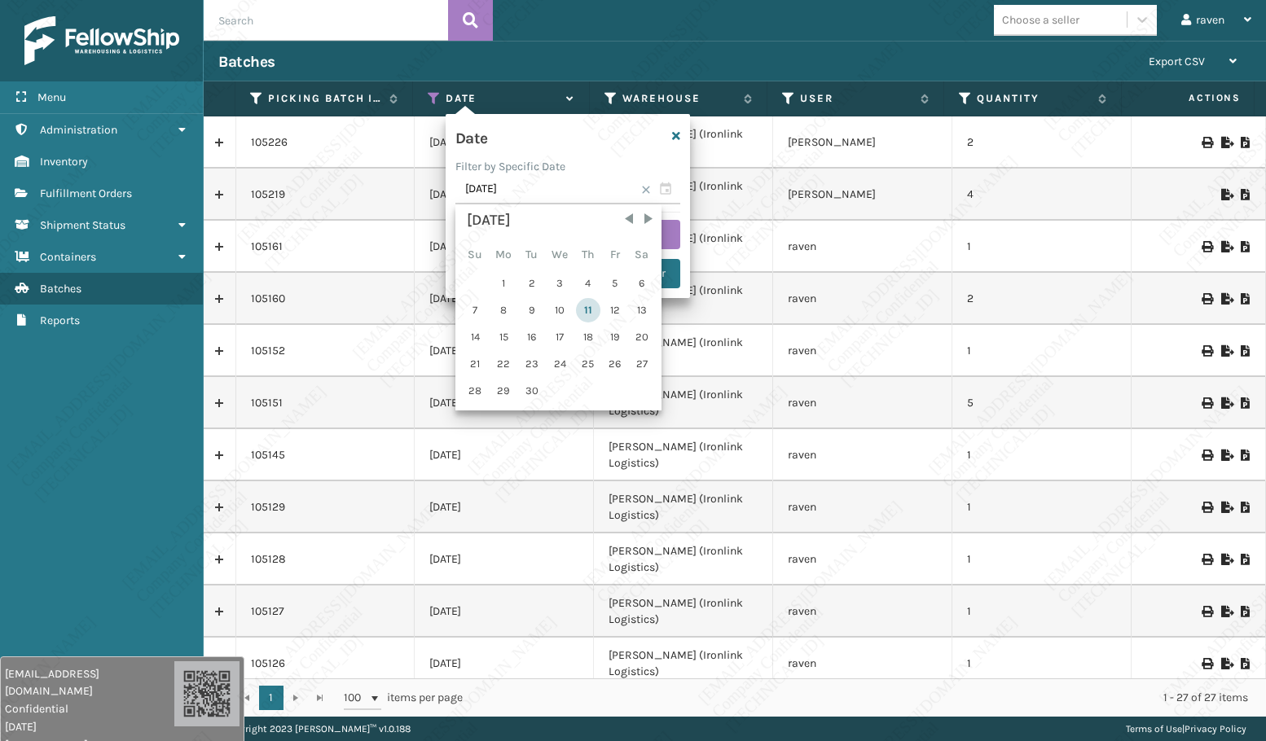
click at [586, 312] on div "11" at bounding box center [588, 310] width 24 height 24
type input "[DATE]"
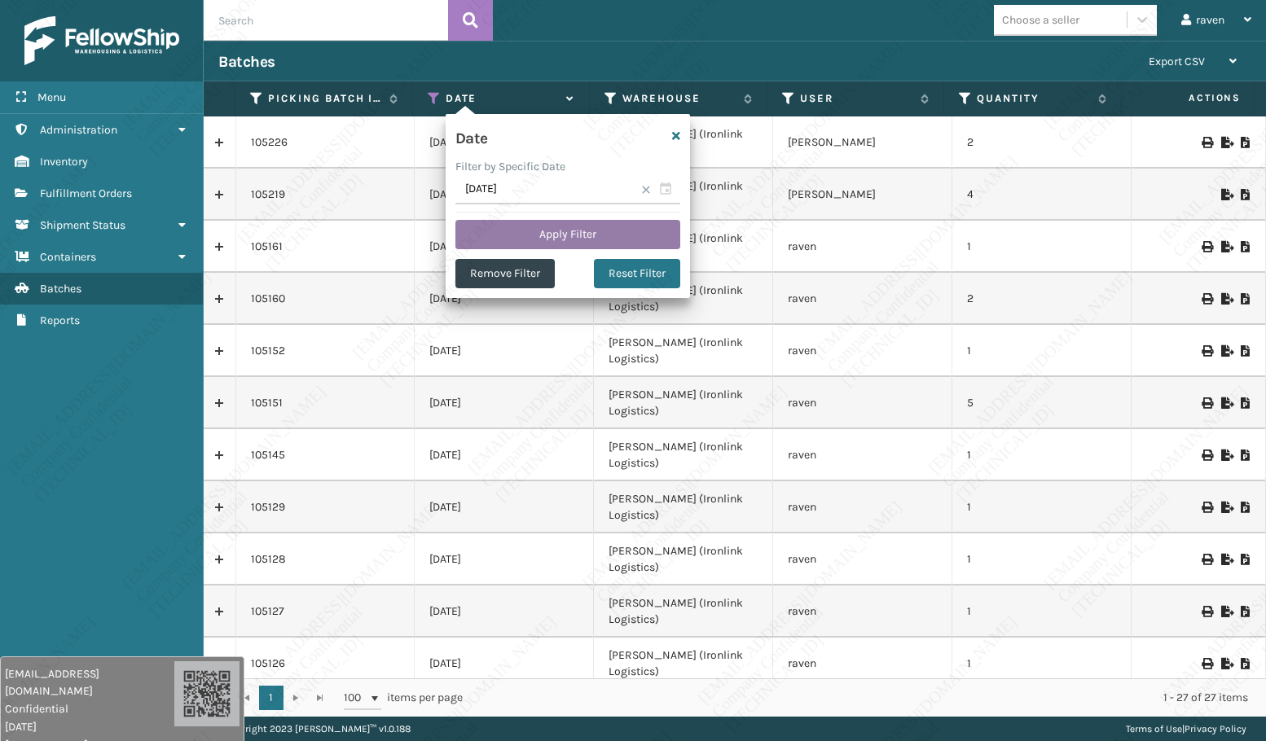
click at [605, 235] on button "Apply Filter" at bounding box center [567, 234] width 225 height 29
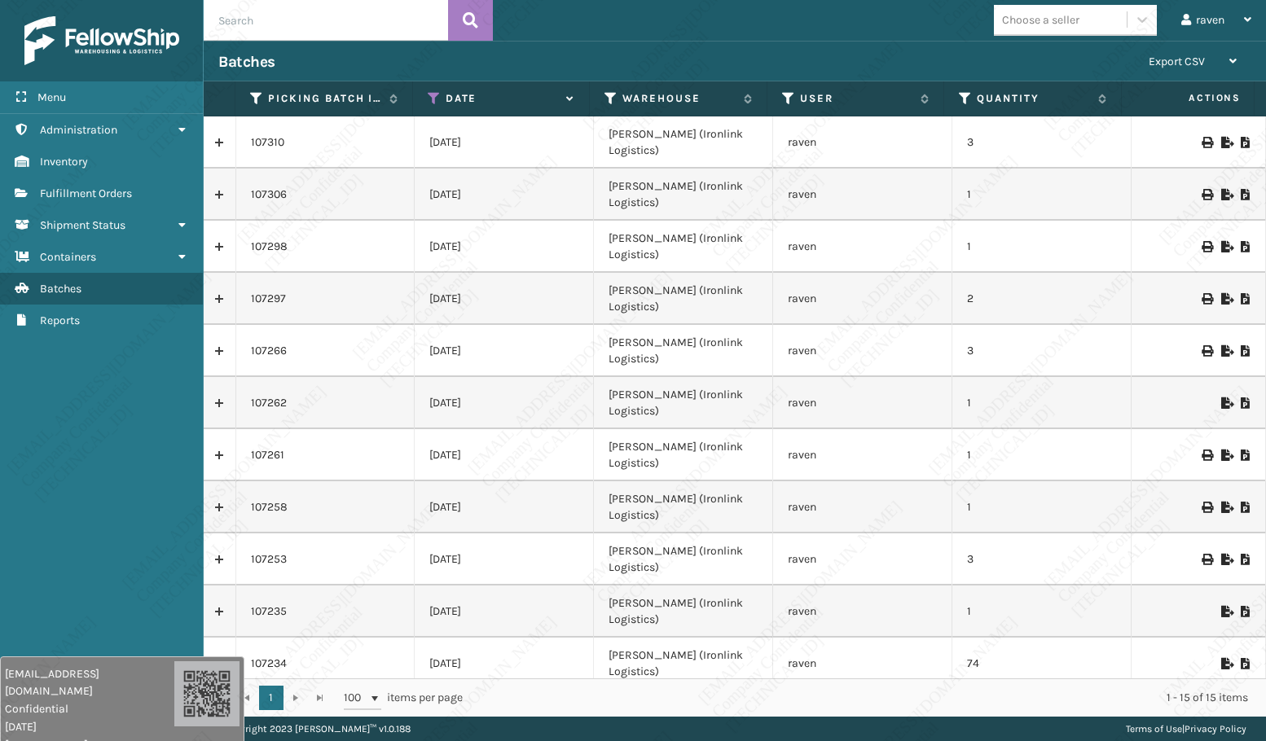
click at [1201, 137] on icon at bounding box center [1206, 142] width 10 height 11
click at [1221, 137] on icon at bounding box center [1226, 142] width 10 height 11
click at [129, 190] on span "Fulfillment Orders" at bounding box center [86, 194] width 92 height 14
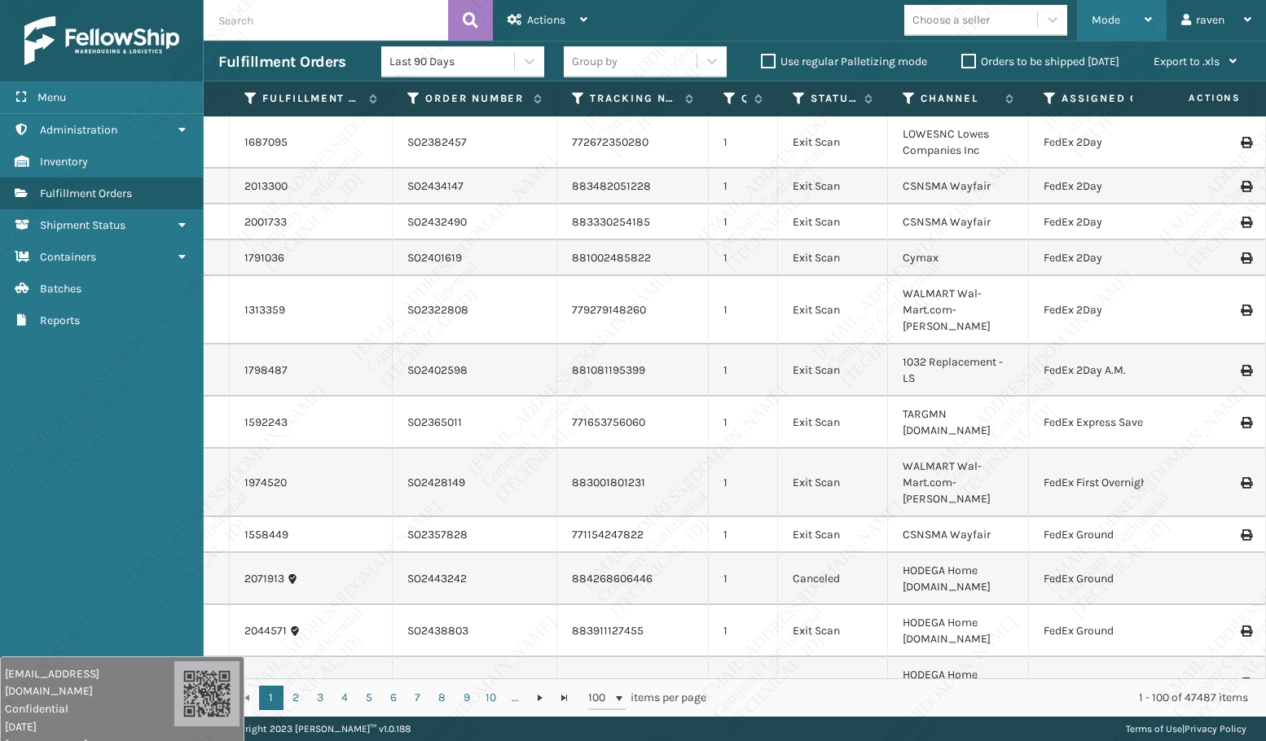
click at [1153, 2] on div "Mode Regular Mode Picking Mode Labeling Mode Exit Scan Mode" at bounding box center [1122, 20] width 90 height 41
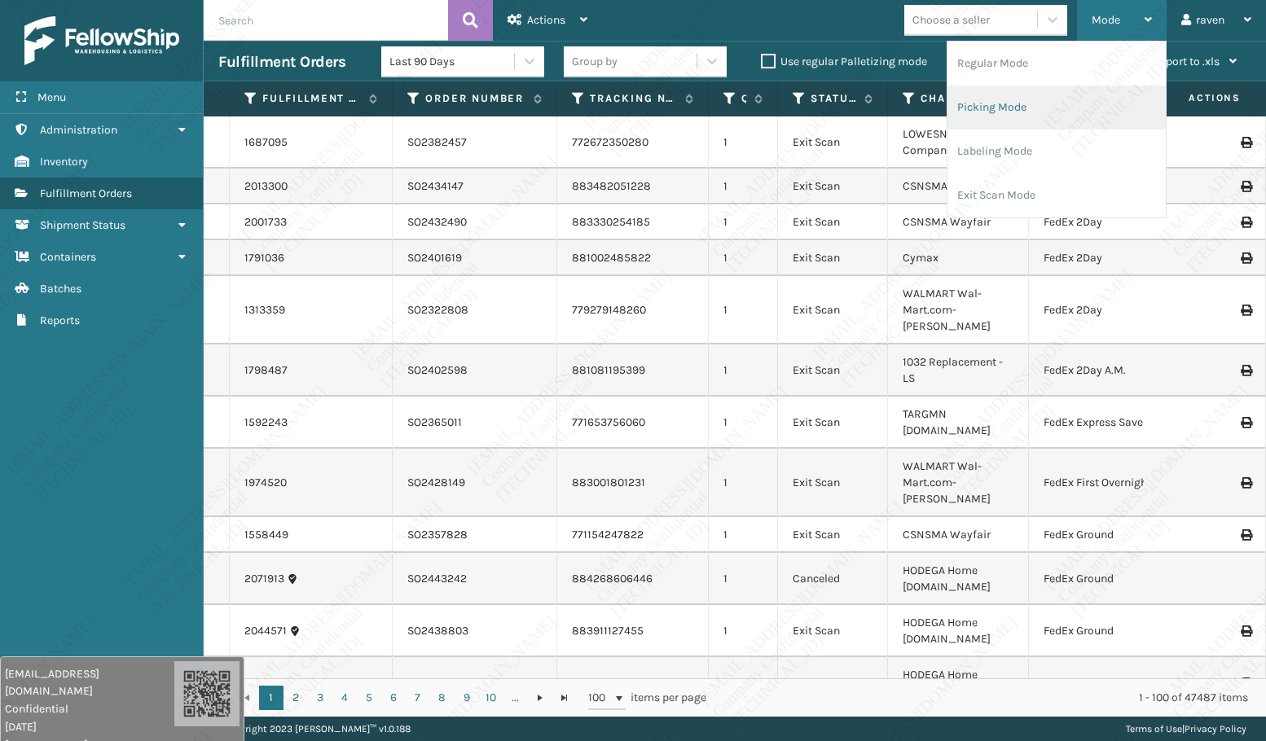
click at [1007, 113] on li "Picking Mode" at bounding box center [1056, 108] width 218 height 44
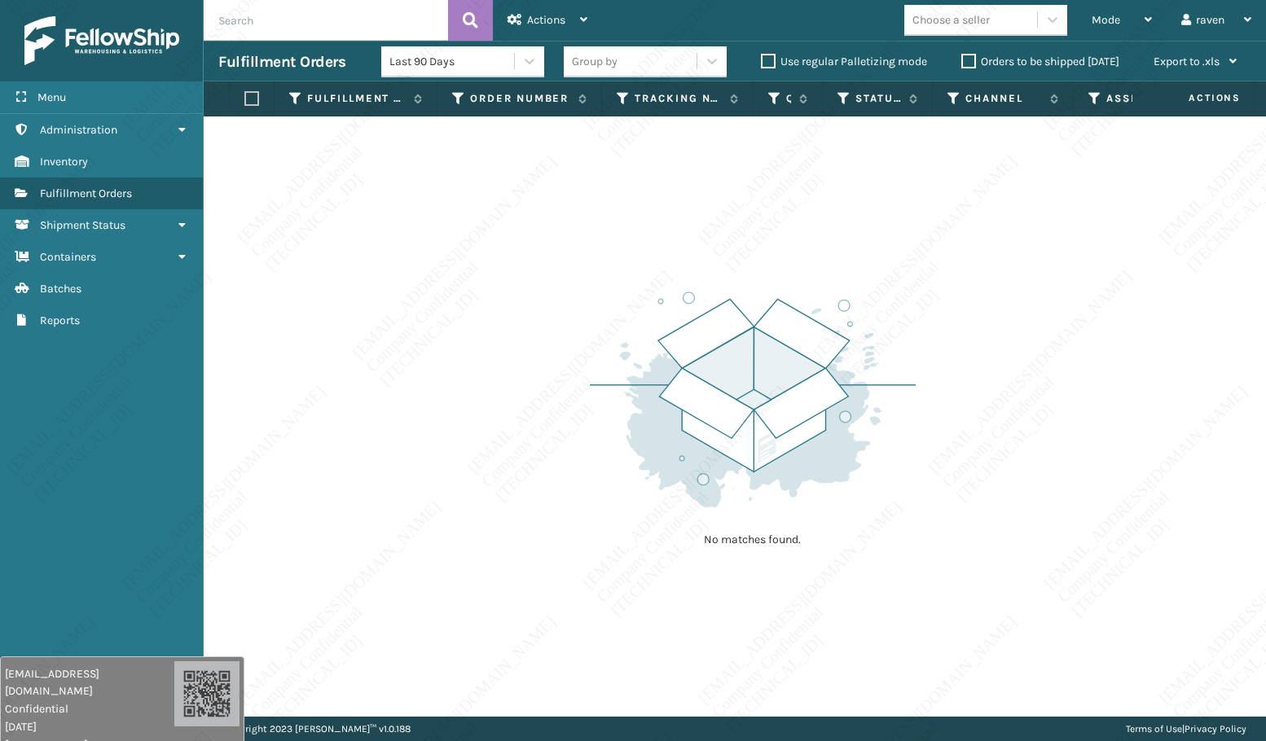
click at [673, 307] on img at bounding box center [753, 400] width 326 height 226
click at [656, 428] on img at bounding box center [753, 400] width 326 height 226
click at [723, 335] on img at bounding box center [753, 400] width 326 height 226
click at [401, 545] on div "No matches found." at bounding box center [735, 416] width 1062 height 600
click at [733, 406] on img at bounding box center [753, 400] width 326 height 226
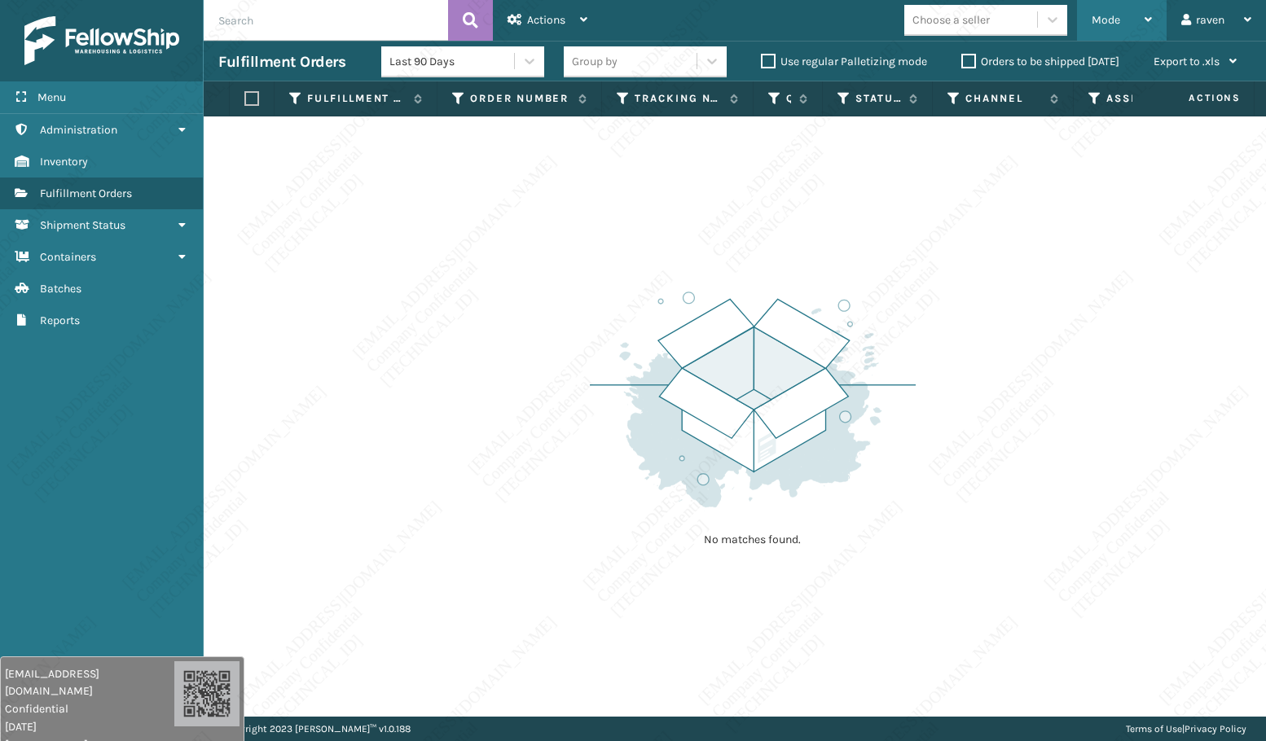
click at [1126, 20] on div "Mode" at bounding box center [1121, 20] width 60 height 41
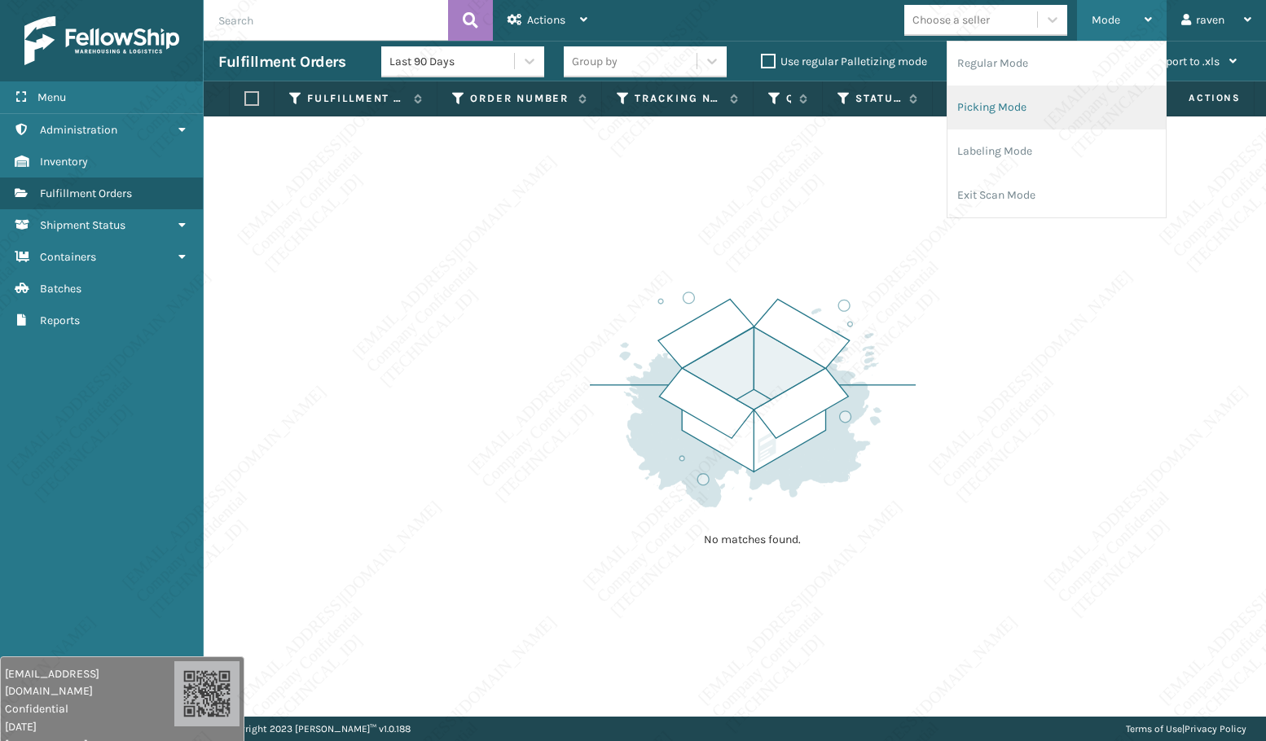
click at [1046, 108] on li "Picking Mode" at bounding box center [1056, 108] width 218 height 44
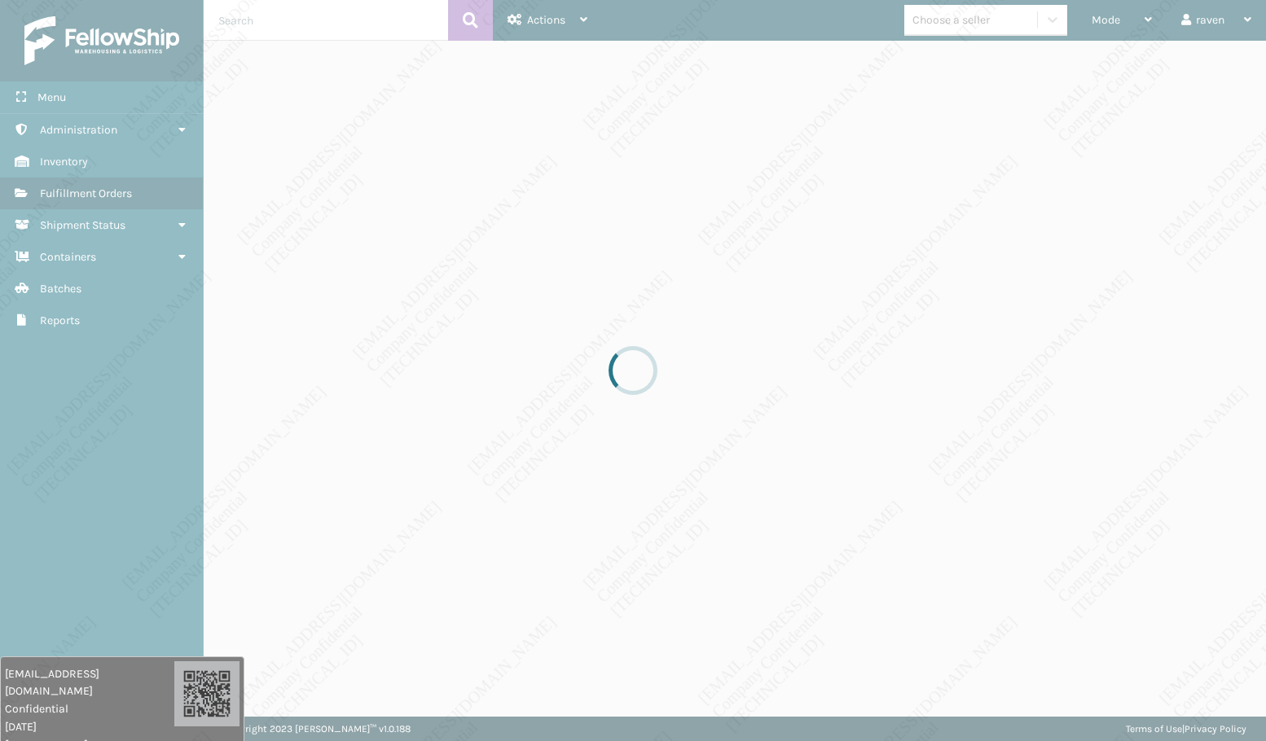
click at [965, 252] on div at bounding box center [633, 370] width 1266 height 741
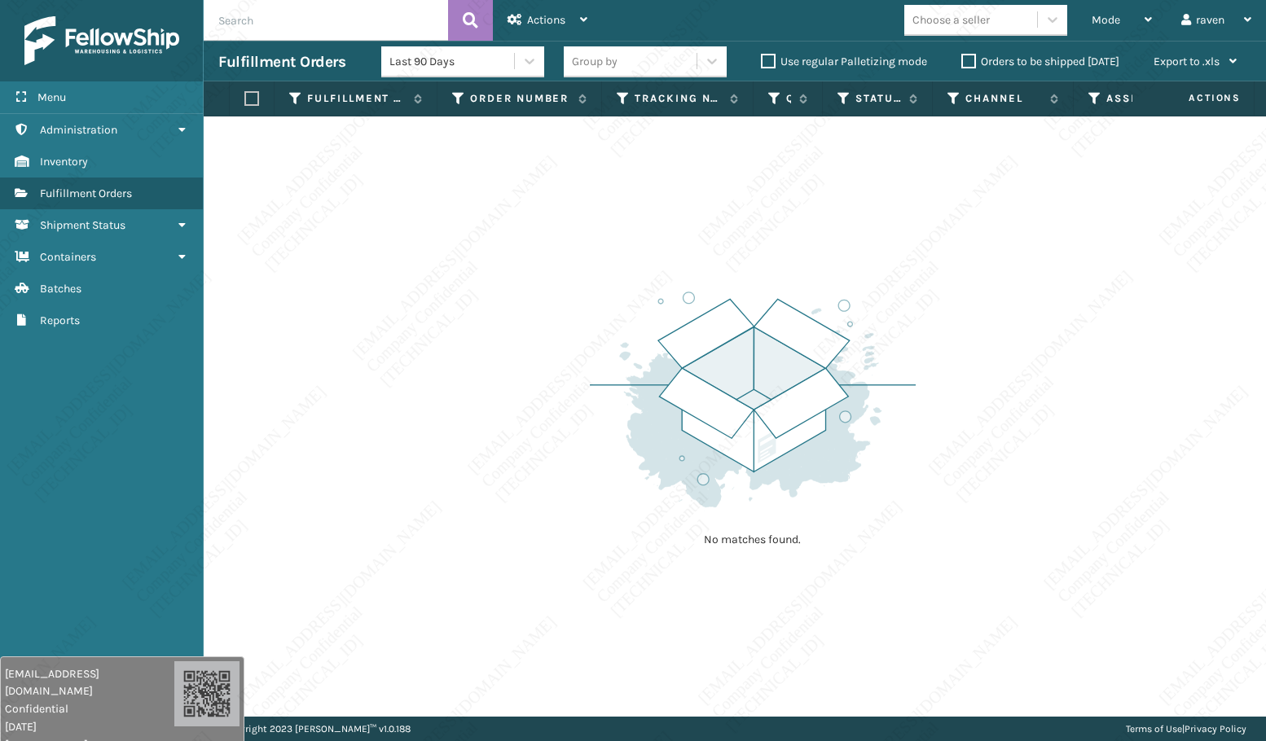
click at [849, 565] on div "No matches found." at bounding box center [735, 416] width 1062 height 600
click at [1123, 24] on div "Mode" at bounding box center [1121, 20] width 60 height 41
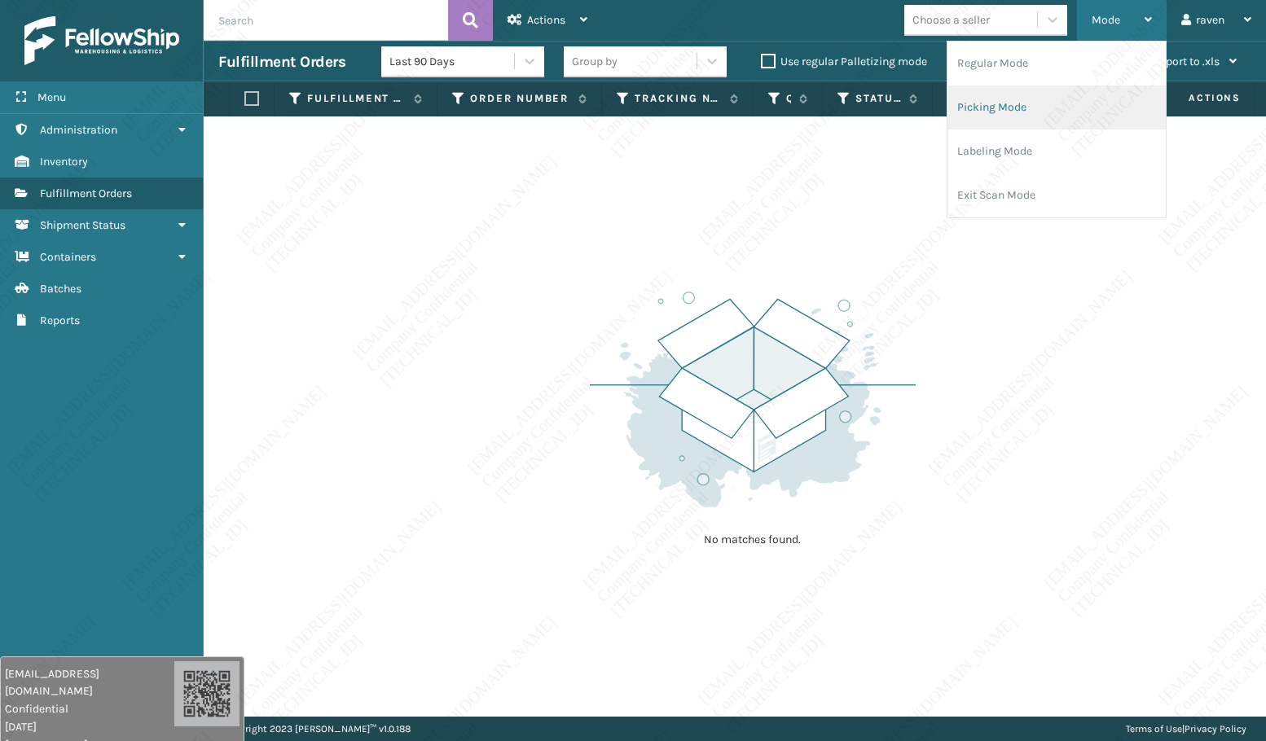
click at [1038, 94] on li "Picking Mode" at bounding box center [1056, 108] width 218 height 44
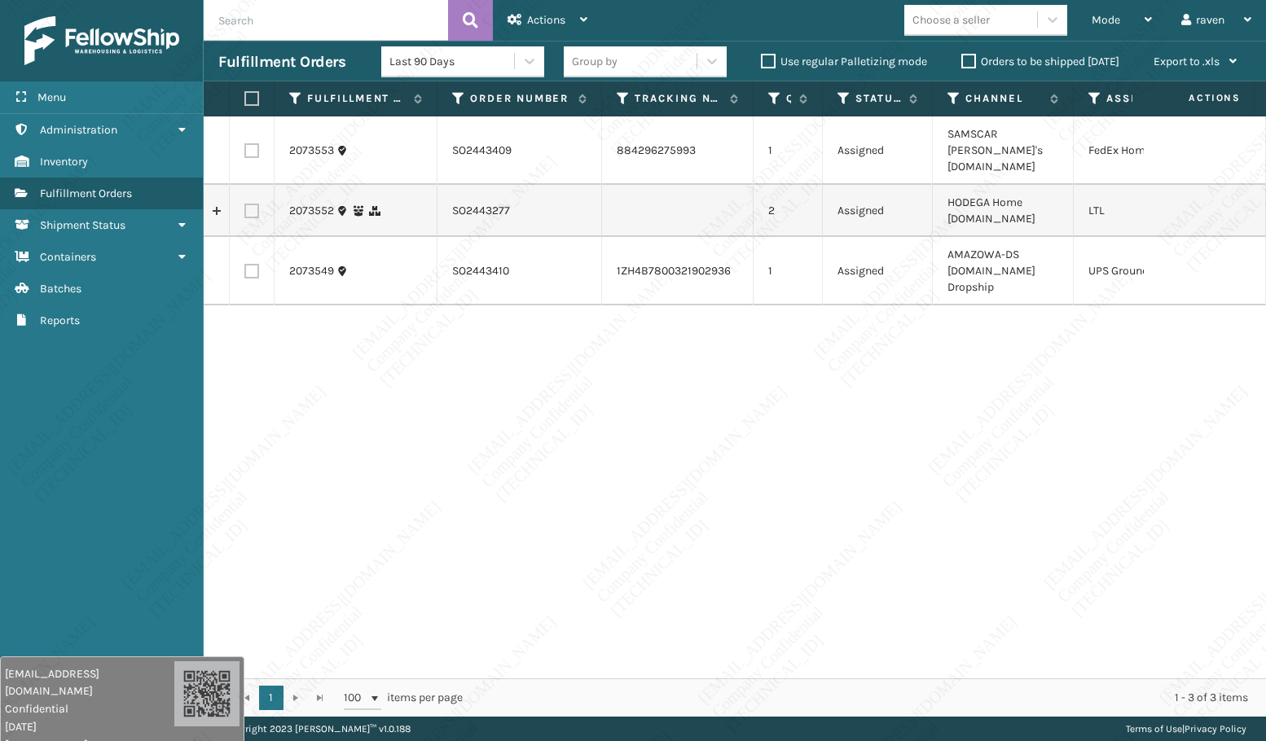
click at [973, 420] on div "2073553 SO2443409 884296275993 1 Assigned SAMSCAR [PERSON_NAME]'s [DOMAIN_NAME]…" at bounding box center [735, 397] width 1062 height 562
click at [248, 143] on label at bounding box center [251, 150] width 15 height 15
click at [245, 143] on input "checkbox" at bounding box center [244, 148] width 1 height 11
checkbox input "true"
drag, startPoint x: 531, startPoint y: 17, endPoint x: 542, endPoint y: 36, distance: 21.5
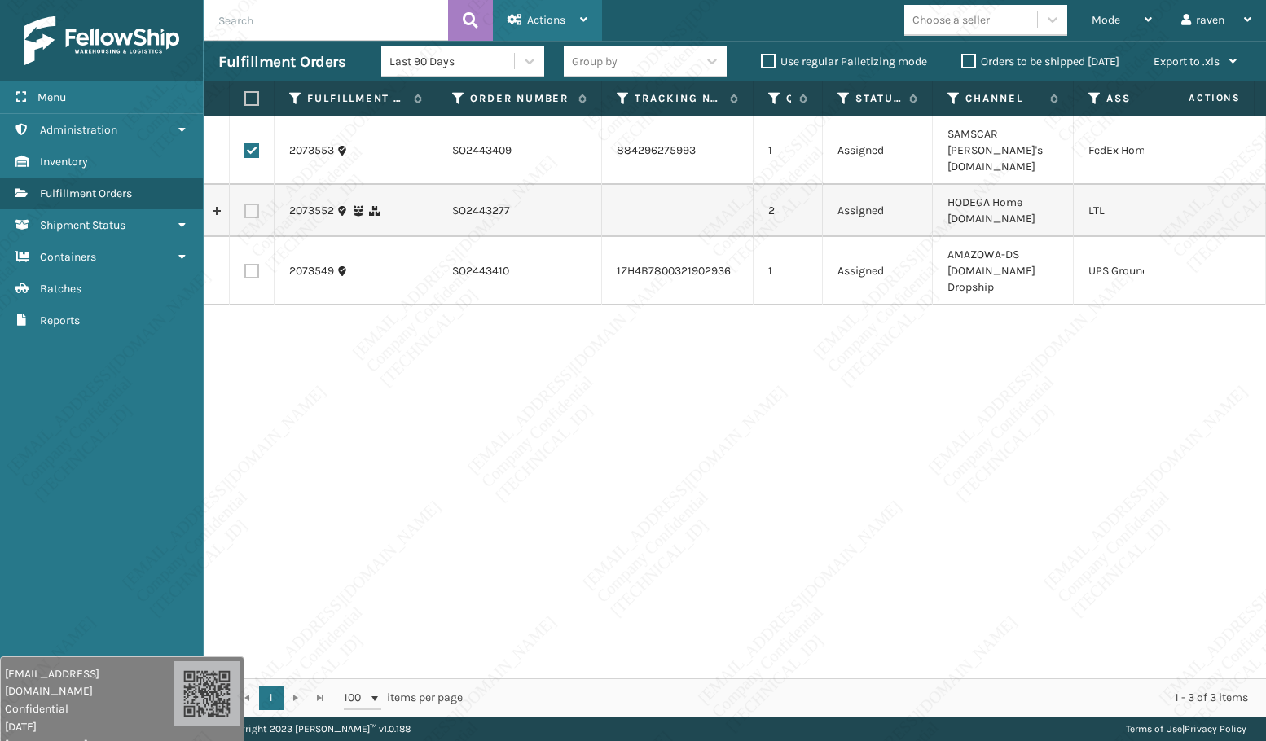
click at [533, 17] on span "Actions" at bounding box center [546, 20] width 38 height 14
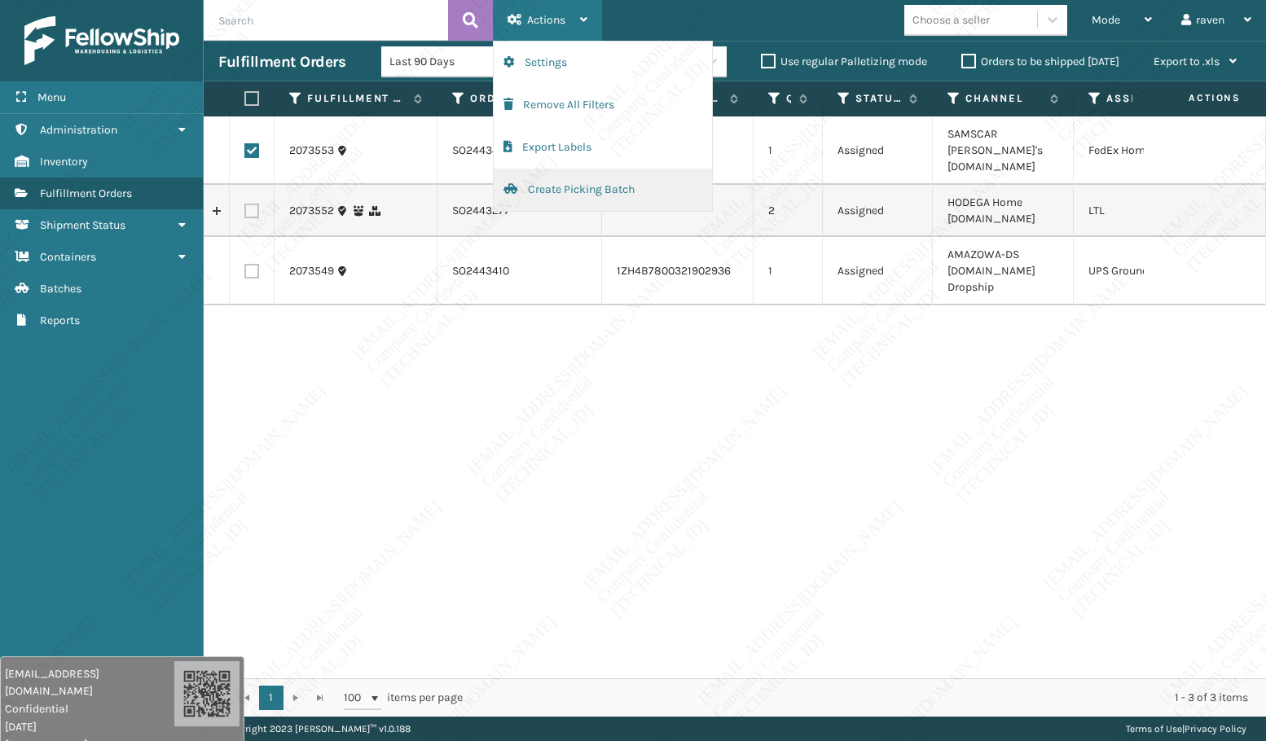
click at [562, 195] on button "Create Picking Batch" at bounding box center [603, 190] width 218 height 42
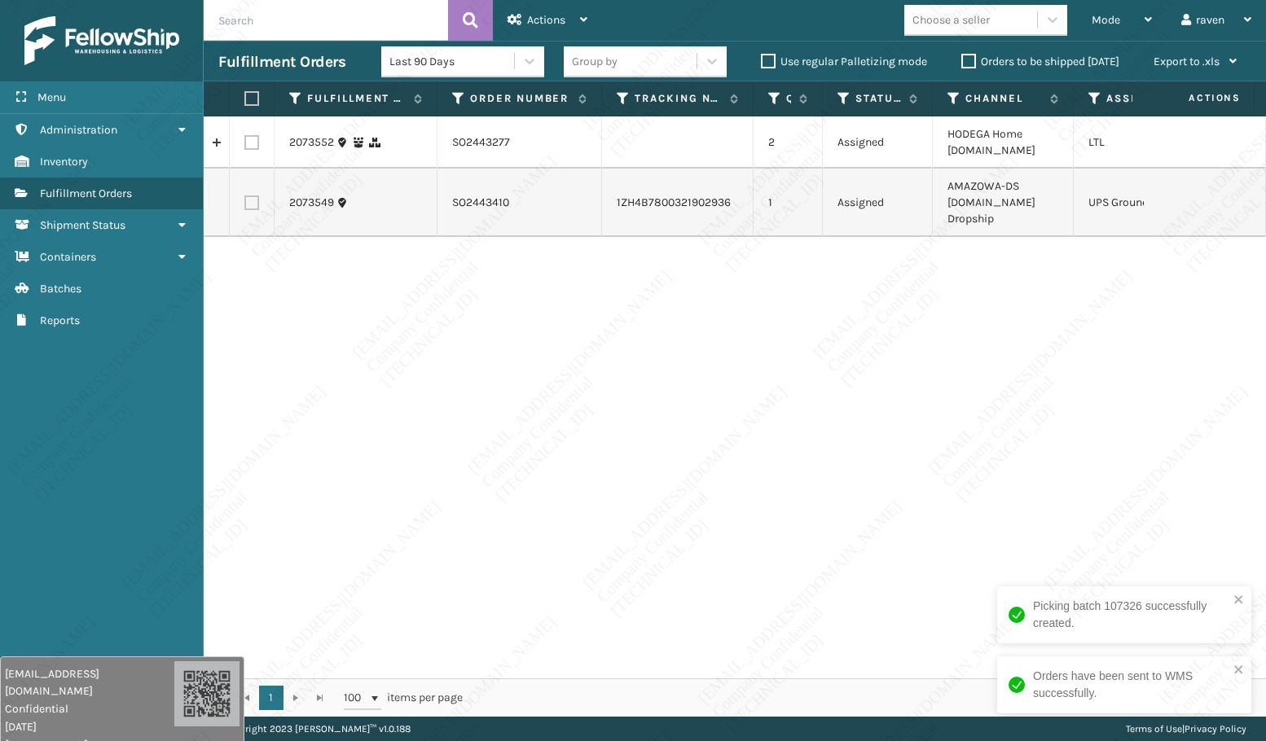
click at [259, 196] on td at bounding box center [252, 203] width 45 height 68
click at [254, 198] on label at bounding box center [251, 202] width 15 height 15
click at [245, 198] on input "checkbox" at bounding box center [244, 200] width 1 height 11
checkbox input "true"
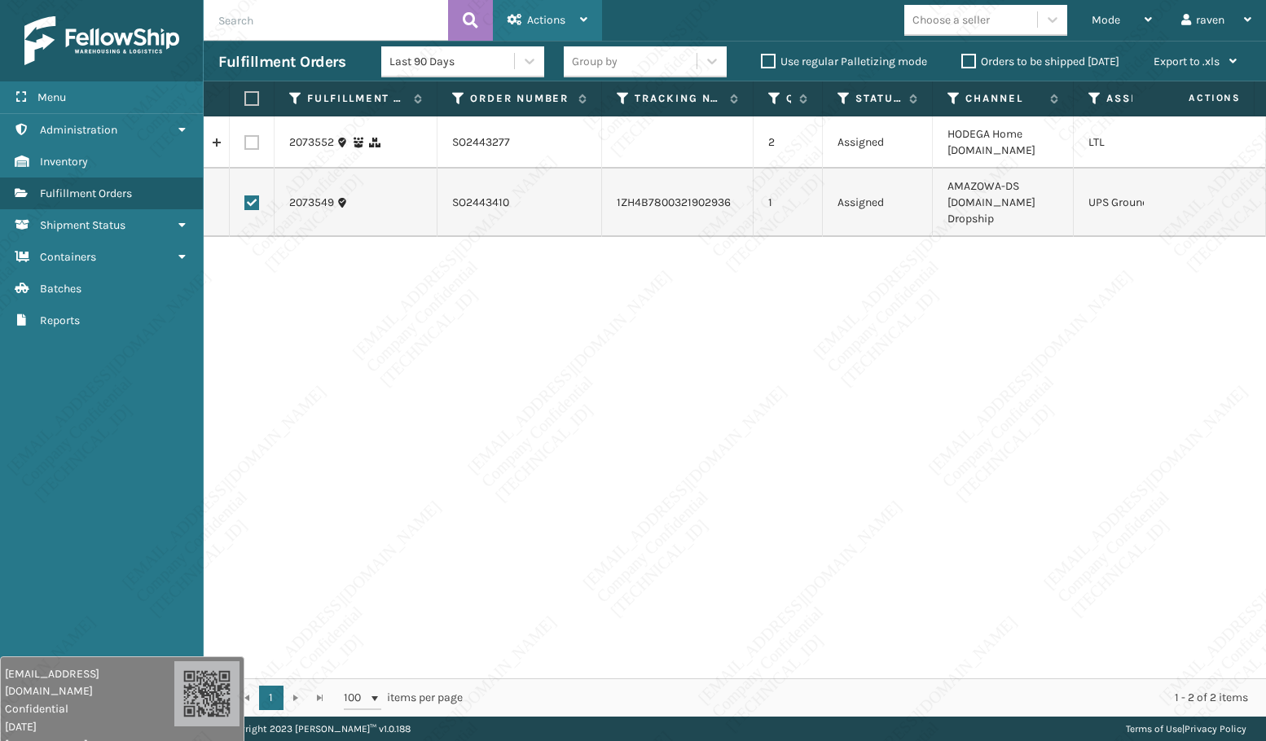
click at [531, 15] on span "Actions" at bounding box center [546, 20] width 38 height 14
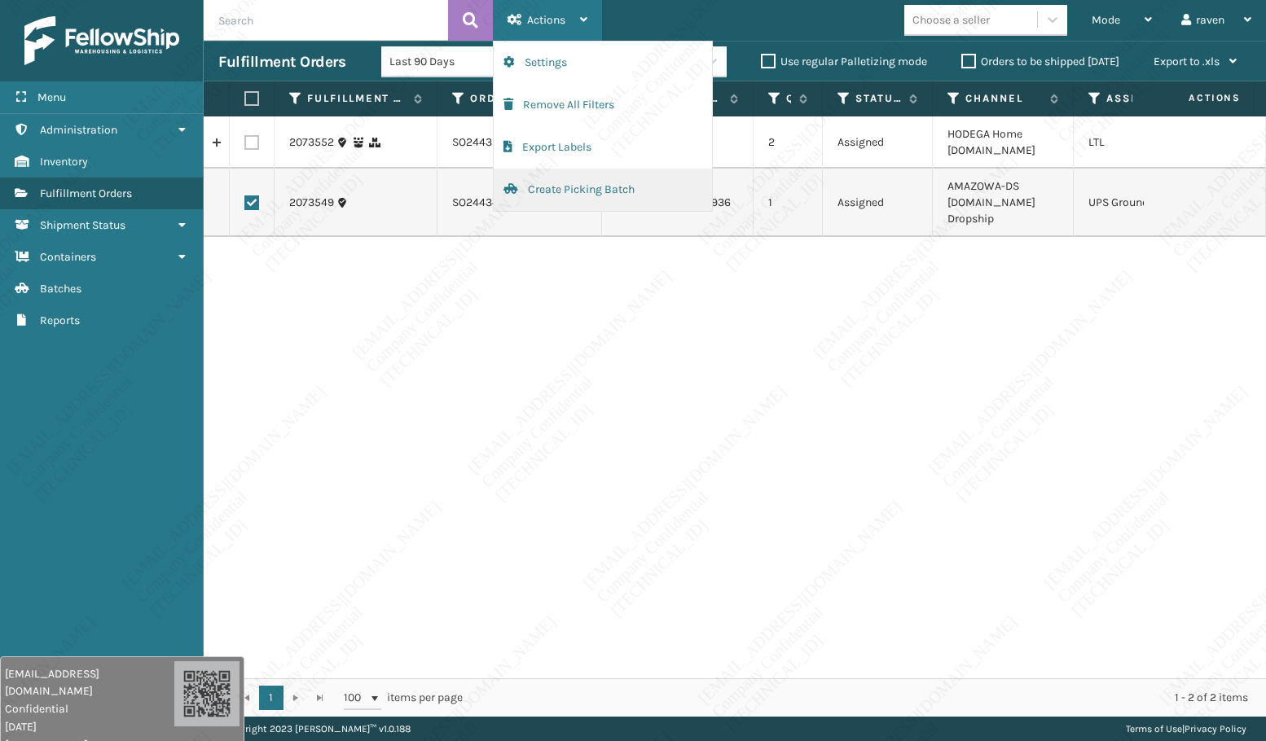
click at [548, 195] on button "Create Picking Batch" at bounding box center [603, 190] width 218 height 42
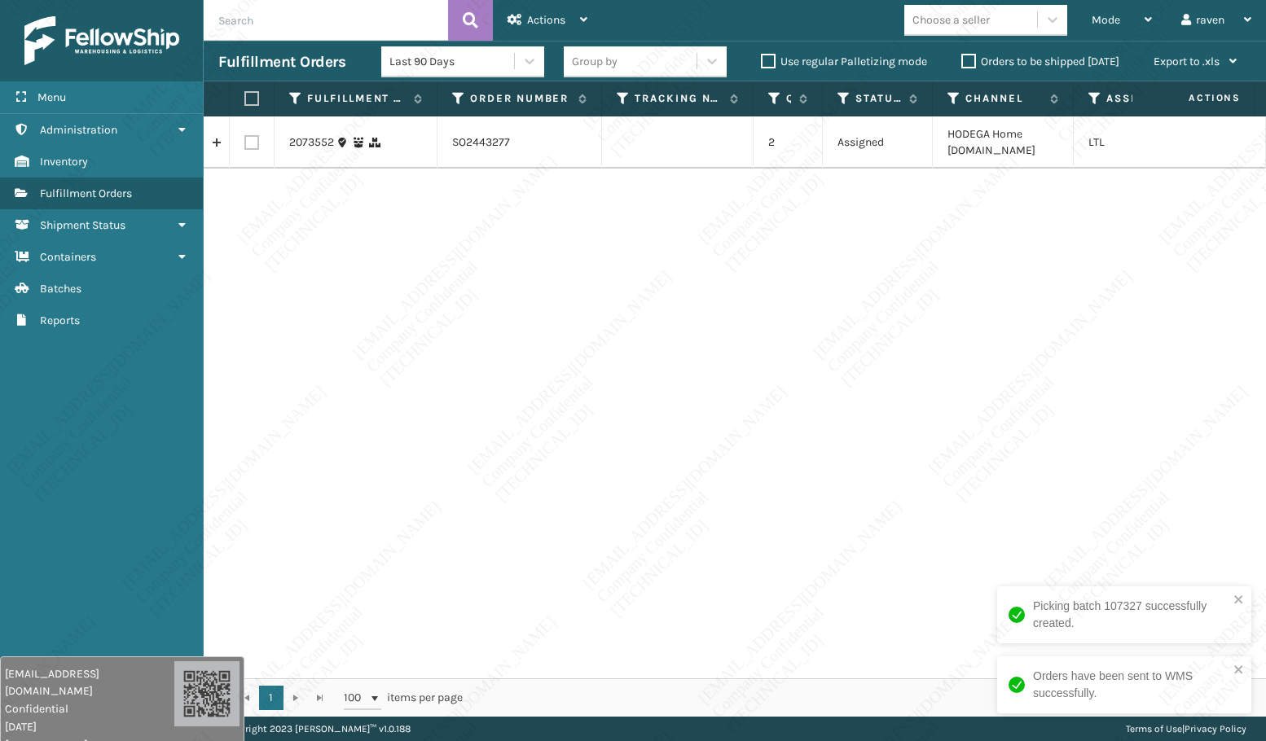
click at [507, 320] on div "2073552 SO2443277 2 Assigned HODEGA Home [DOMAIN_NAME] LTL" at bounding box center [735, 397] width 1062 height 562
click at [252, 99] on label at bounding box center [249, 98] width 10 height 15
click at [245, 99] on input "checkbox" at bounding box center [244, 99] width 1 height 11
checkbox input "true"
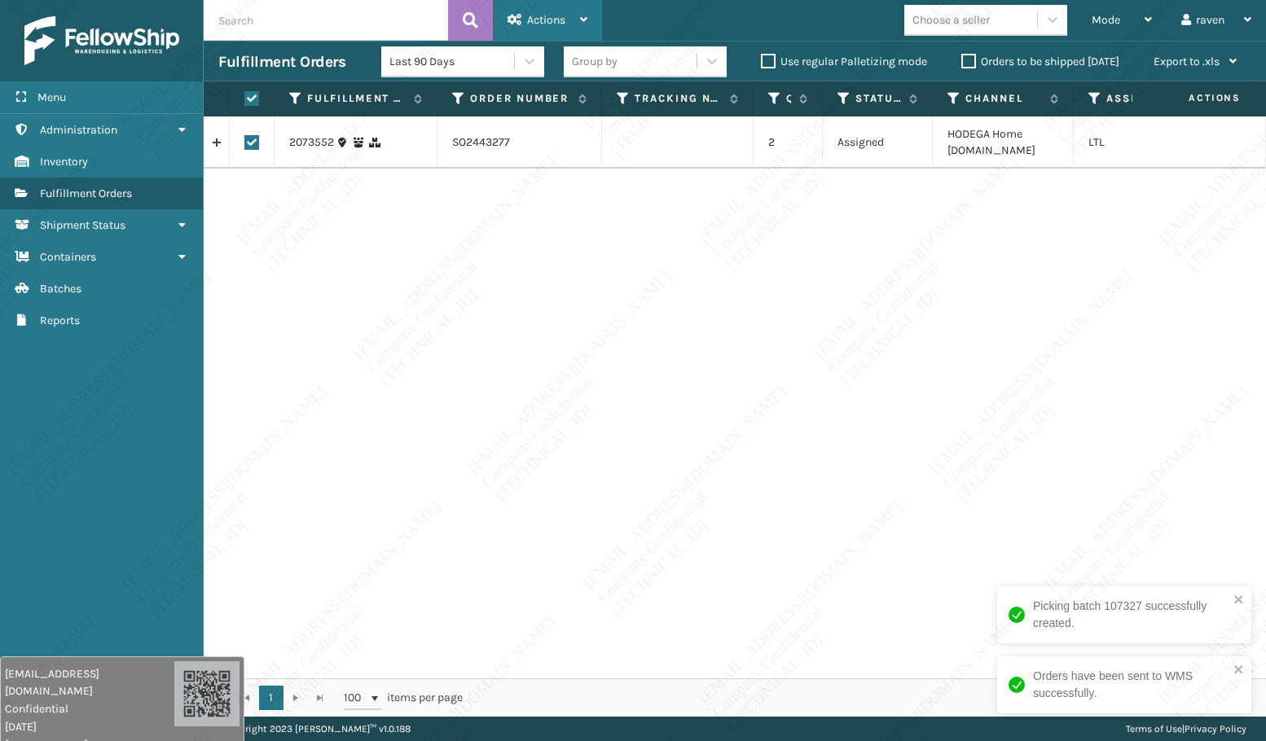
click at [553, 18] on span "Actions" at bounding box center [546, 20] width 38 height 14
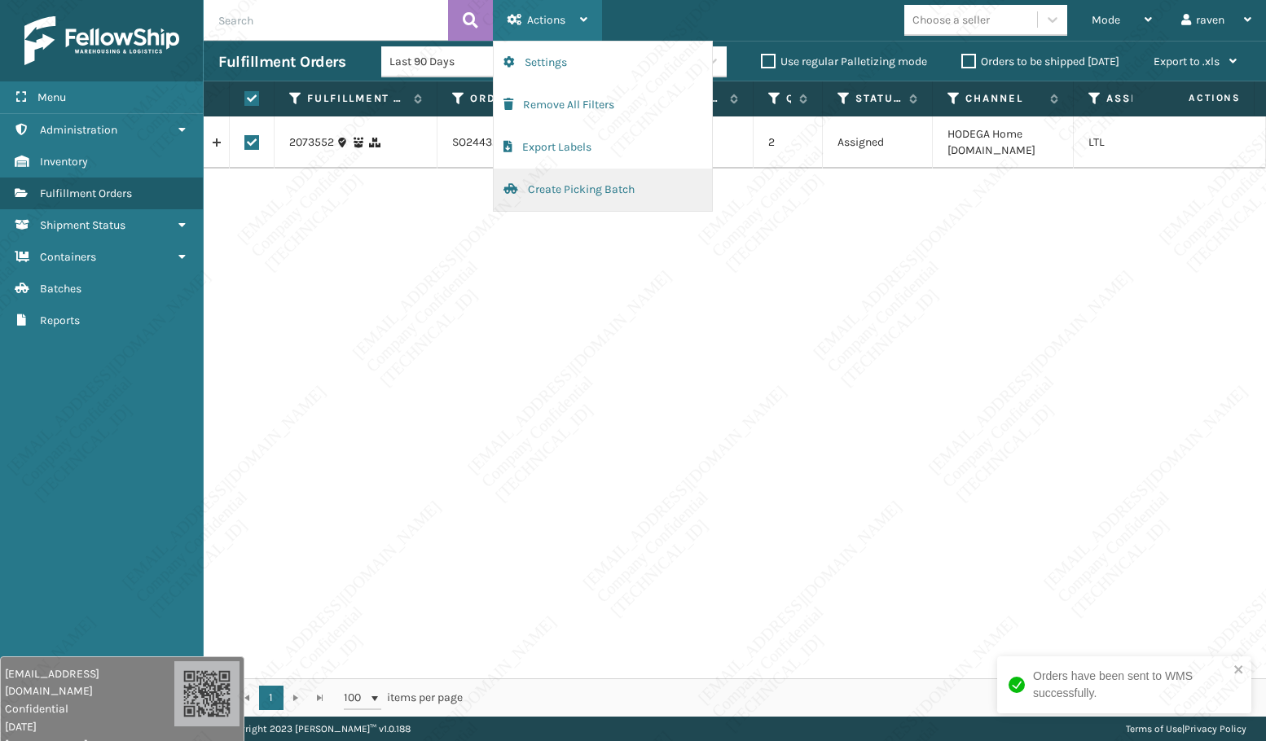
click at [583, 199] on button "Create Picking Batch" at bounding box center [603, 190] width 218 height 42
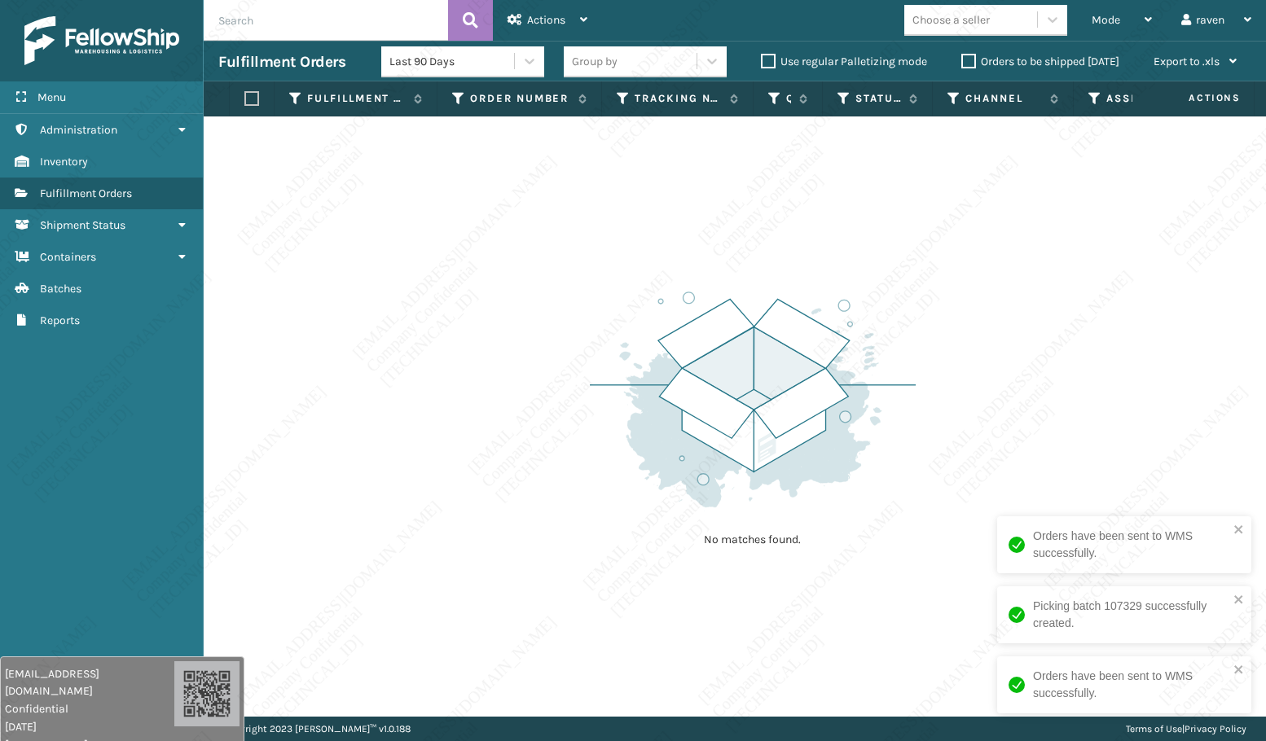
click at [662, 486] on img at bounding box center [753, 400] width 326 height 226
click at [657, 487] on img at bounding box center [753, 400] width 326 height 226
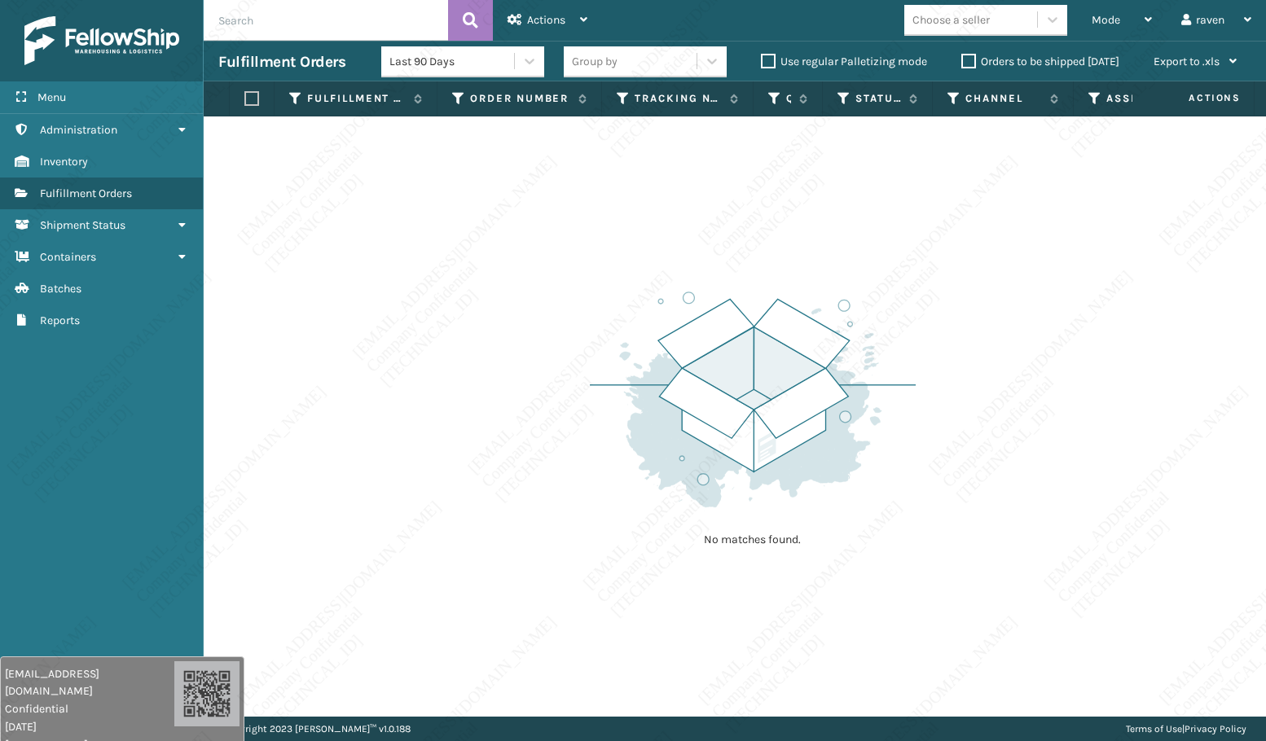
click at [657, 487] on img at bounding box center [753, 400] width 326 height 226
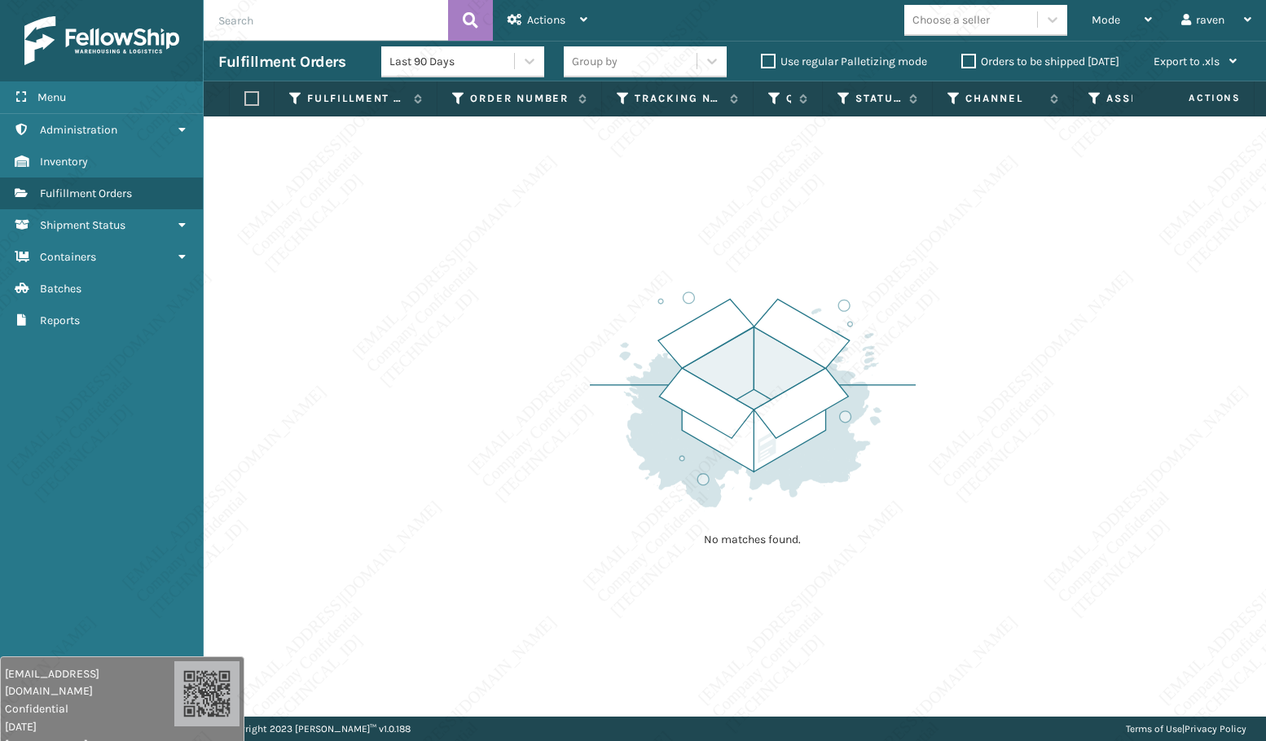
drag, startPoint x: 748, startPoint y: 241, endPoint x: 750, endPoint y: 229, distance: 12.5
click at [748, 234] on div "No matches found." at bounding box center [735, 416] width 1062 height 600
click at [748, 229] on div "No matches found." at bounding box center [735, 416] width 1062 height 600
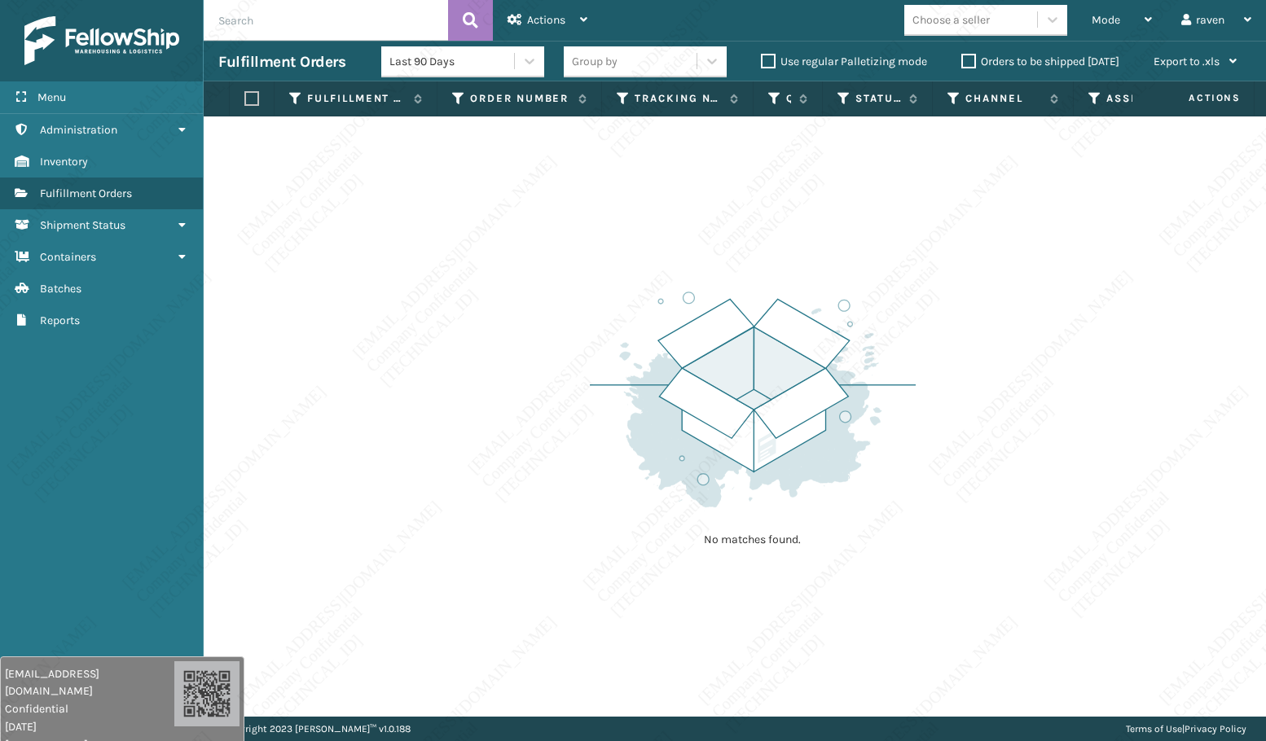
click at [748, 229] on div "No matches found." at bounding box center [735, 416] width 1062 height 600
click at [851, 226] on div "No matches found." at bounding box center [735, 416] width 1062 height 600
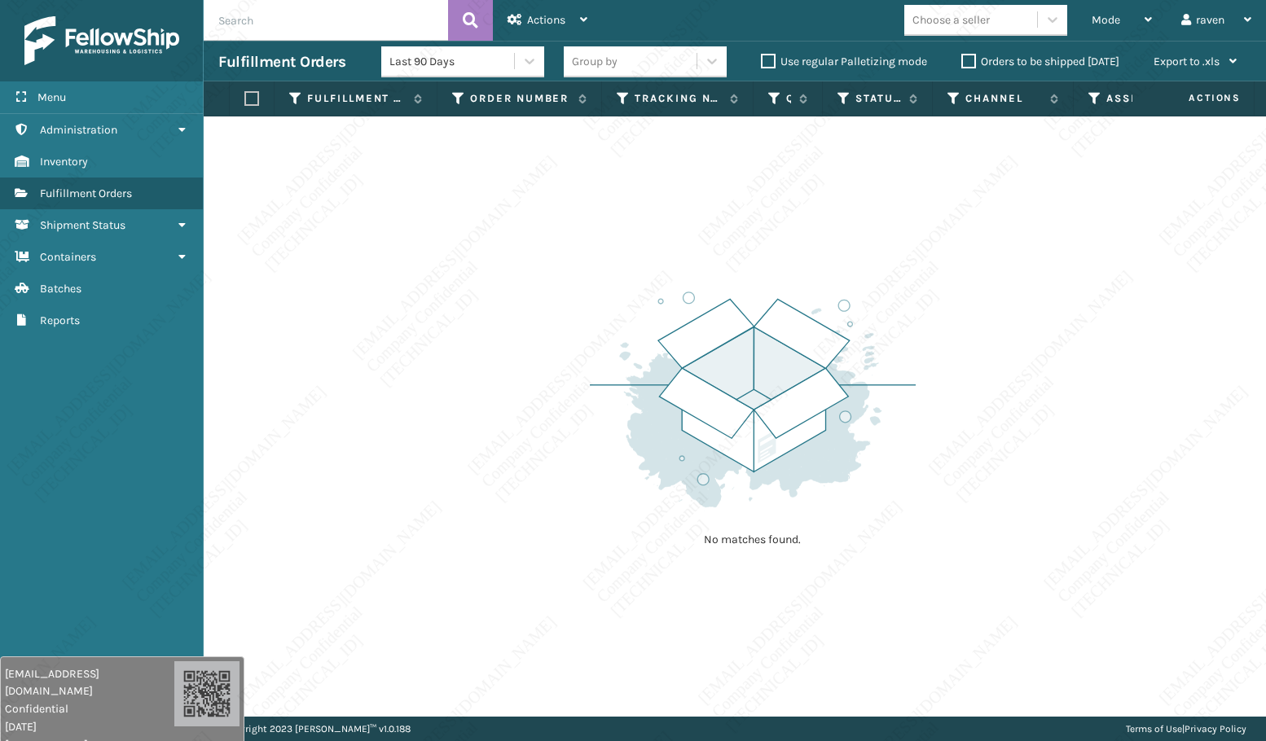
click at [851, 226] on div "No matches found." at bounding box center [735, 416] width 1062 height 600
click at [335, 382] on div "No matches found." at bounding box center [735, 416] width 1062 height 600
click at [1101, 31] on div "Mode" at bounding box center [1121, 20] width 60 height 41
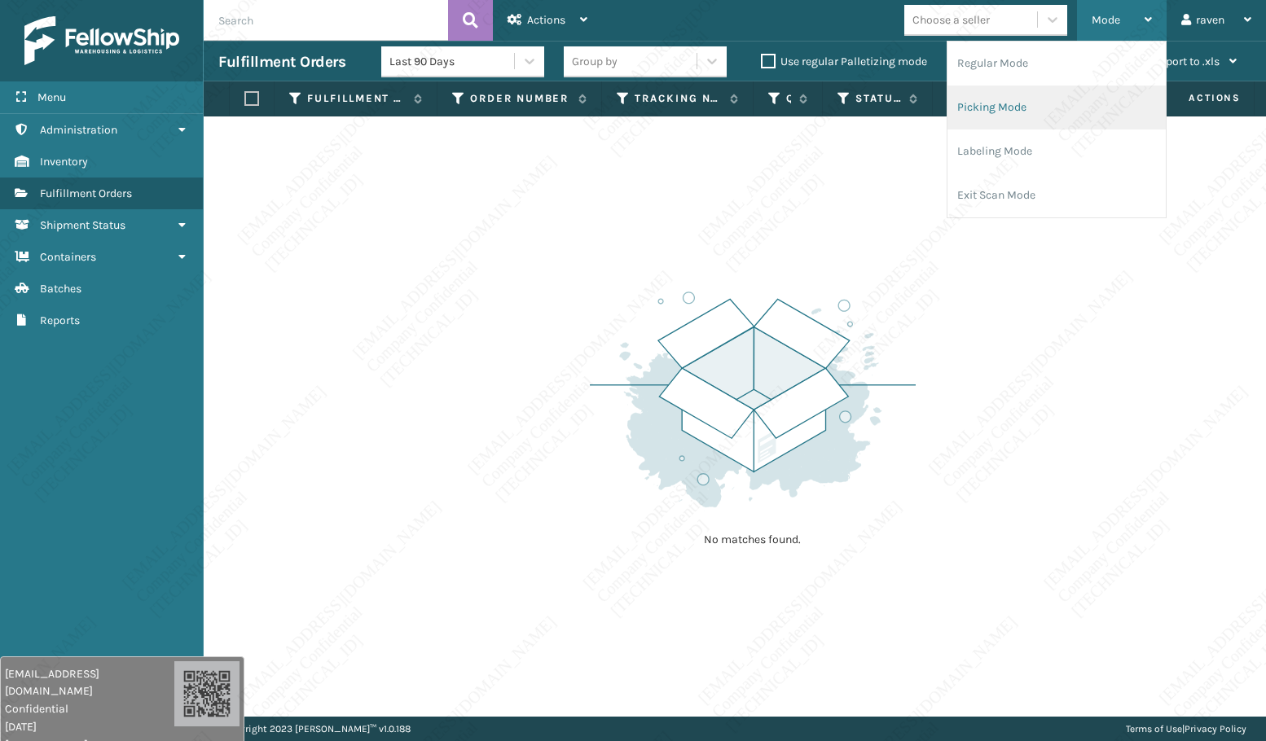
click at [1028, 115] on li "Picking Mode" at bounding box center [1056, 108] width 218 height 44
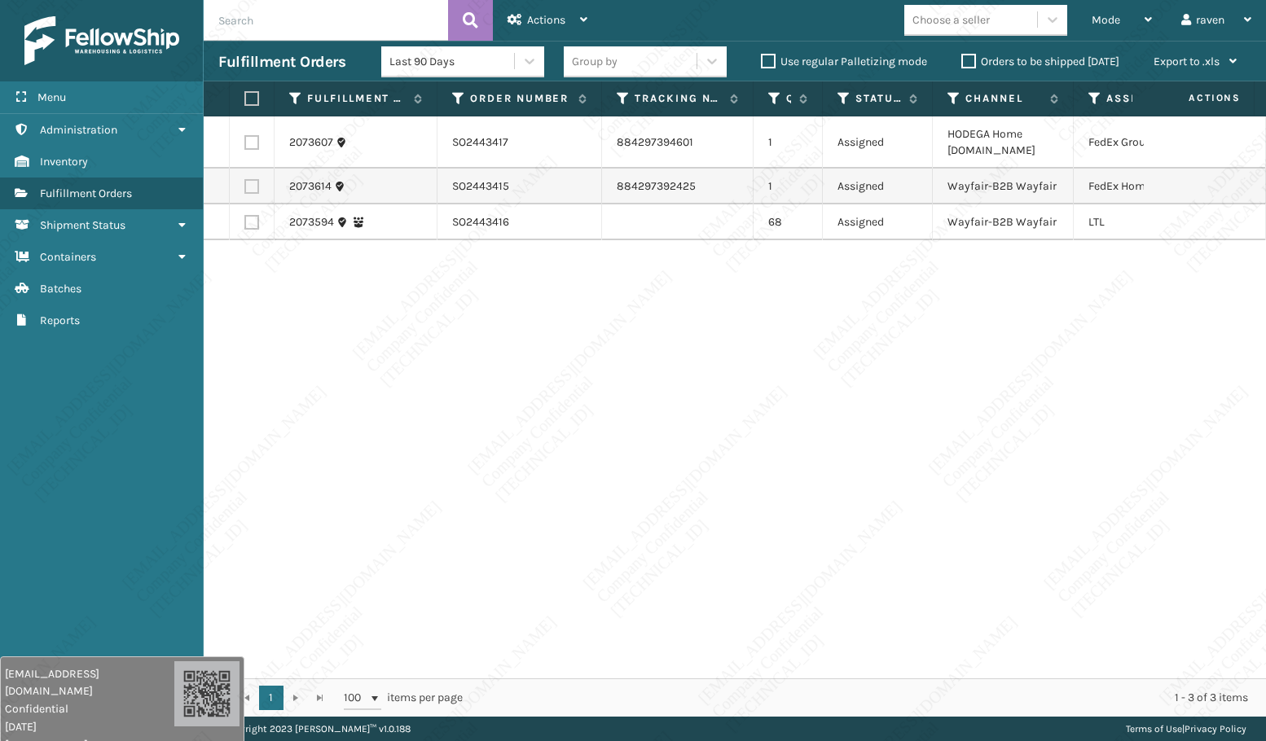
click at [971, 274] on div "2073607 SO2443417 884297394601 1 Assigned HODEGA Home [DOMAIN_NAME] FedEx Groun…" at bounding box center [735, 397] width 1062 height 562
click at [263, 143] on td at bounding box center [252, 142] width 45 height 52
click at [248, 143] on label at bounding box center [251, 142] width 15 height 15
click at [245, 143] on input "checkbox" at bounding box center [244, 140] width 1 height 11
checkbox input "true"
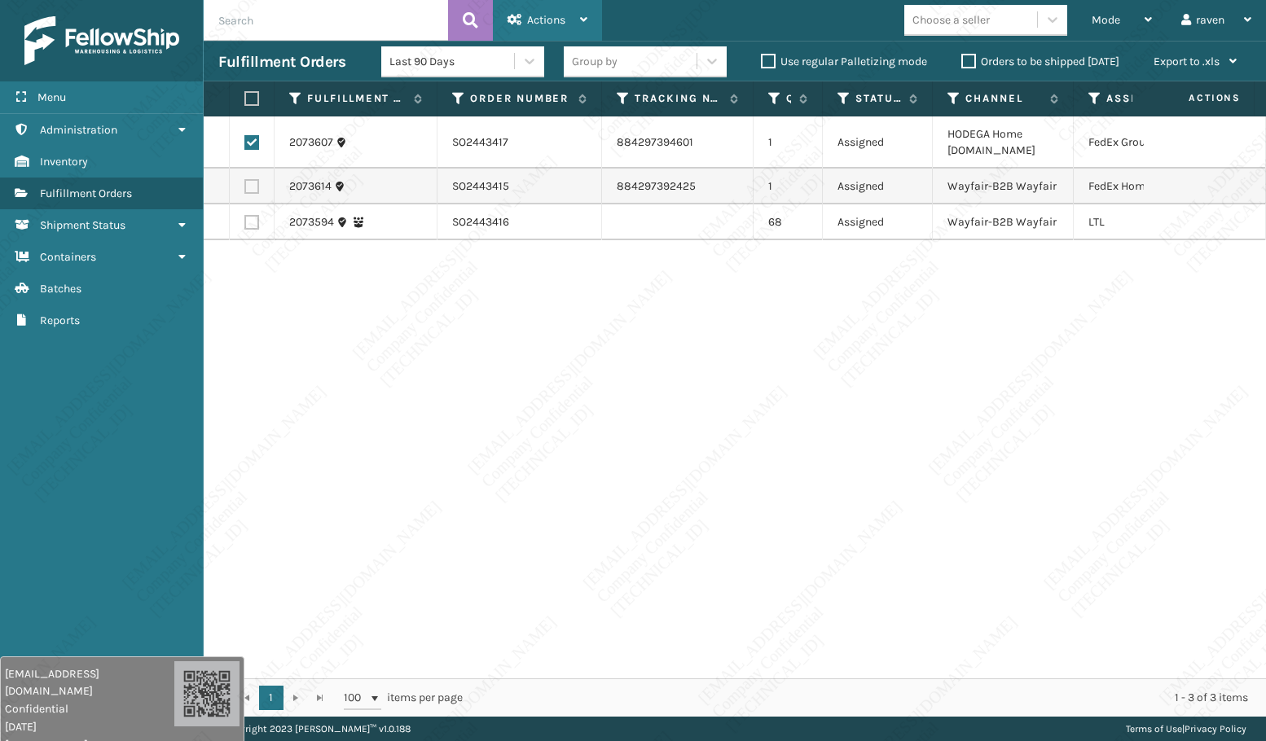
click at [552, 18] on span "Actions" at bounding box center [546, 20] width 38 height 14
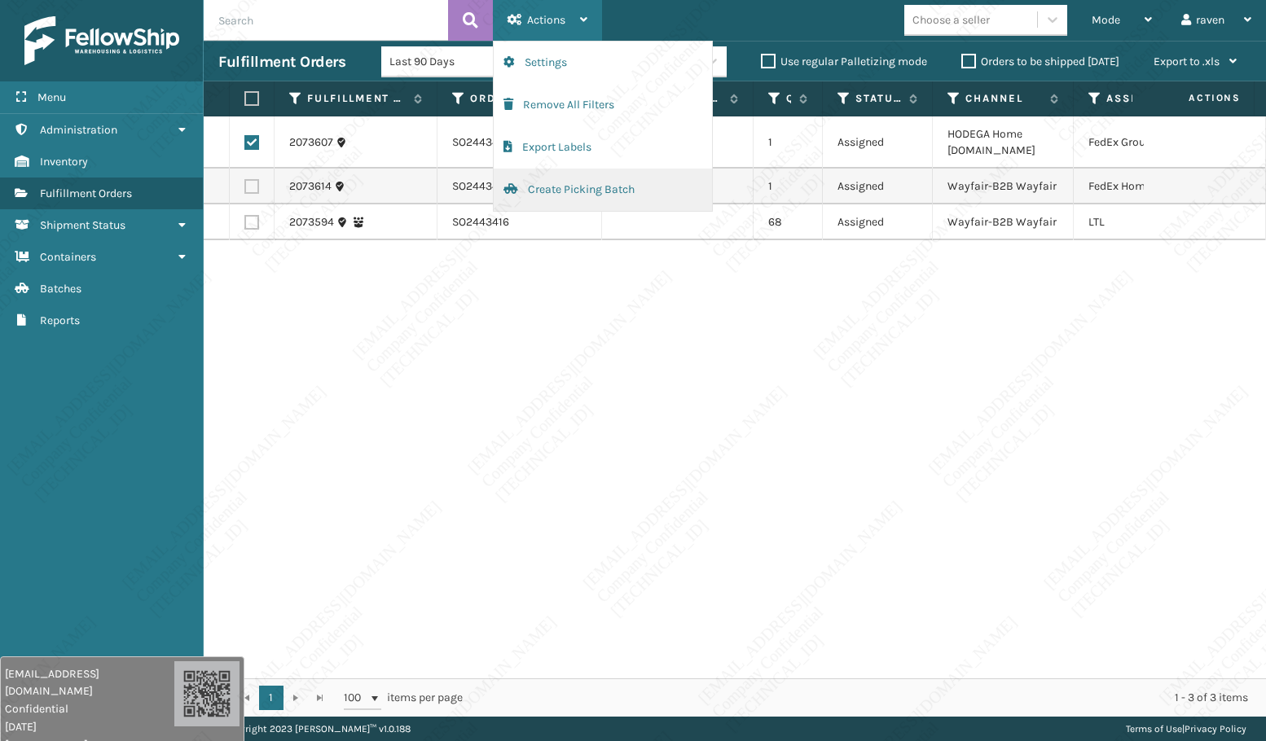
click at [567, 190] on button "Create Picking Batch" at bounding box center [603, 190] width 218 height 42
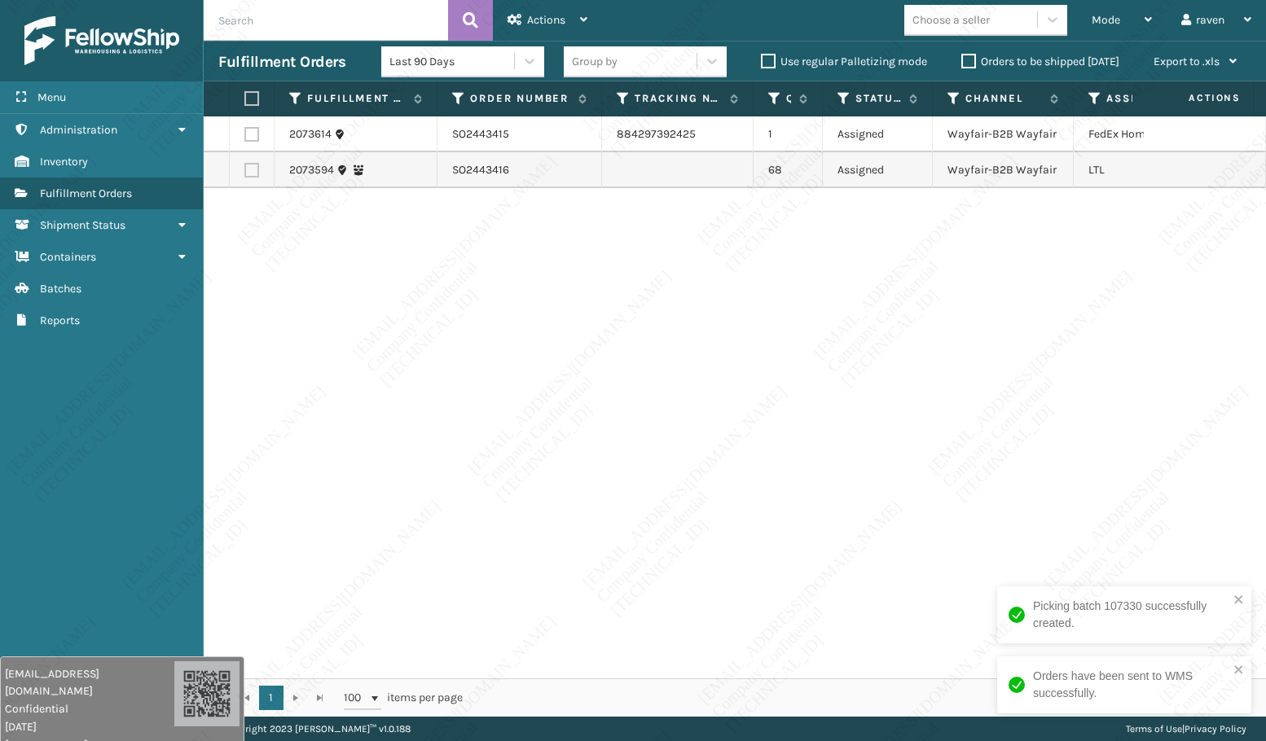
click at [965, 299] on div "2073614 SO2443415 884297392425 1 Assigned Wayfair-B2B Wayfair FedEx Home Delive…" at bounding box center [735, 397] width 1062 height 562
click at [249, 139] on label at bounding box center [251, 134] width 15 height 15
click at [245, 138] on input "checkbox" at bounding box center [244, 132] width 1 height 11
checkbox input "true"
click at [509, 26] on div "Actions" at bounding box center [547, 20] width 80 height 41
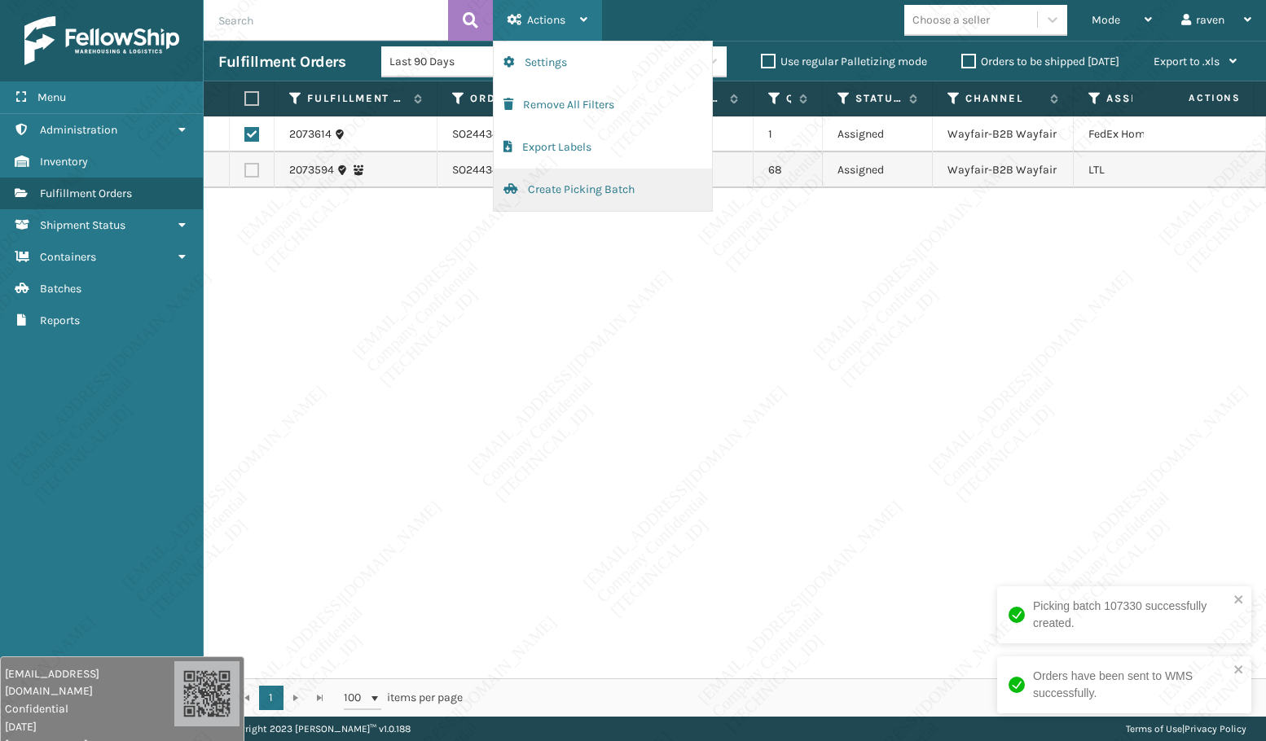
click at [541, 197] on button "Create Picking Batch" at bounding box center [603, 190] width 218 height 42
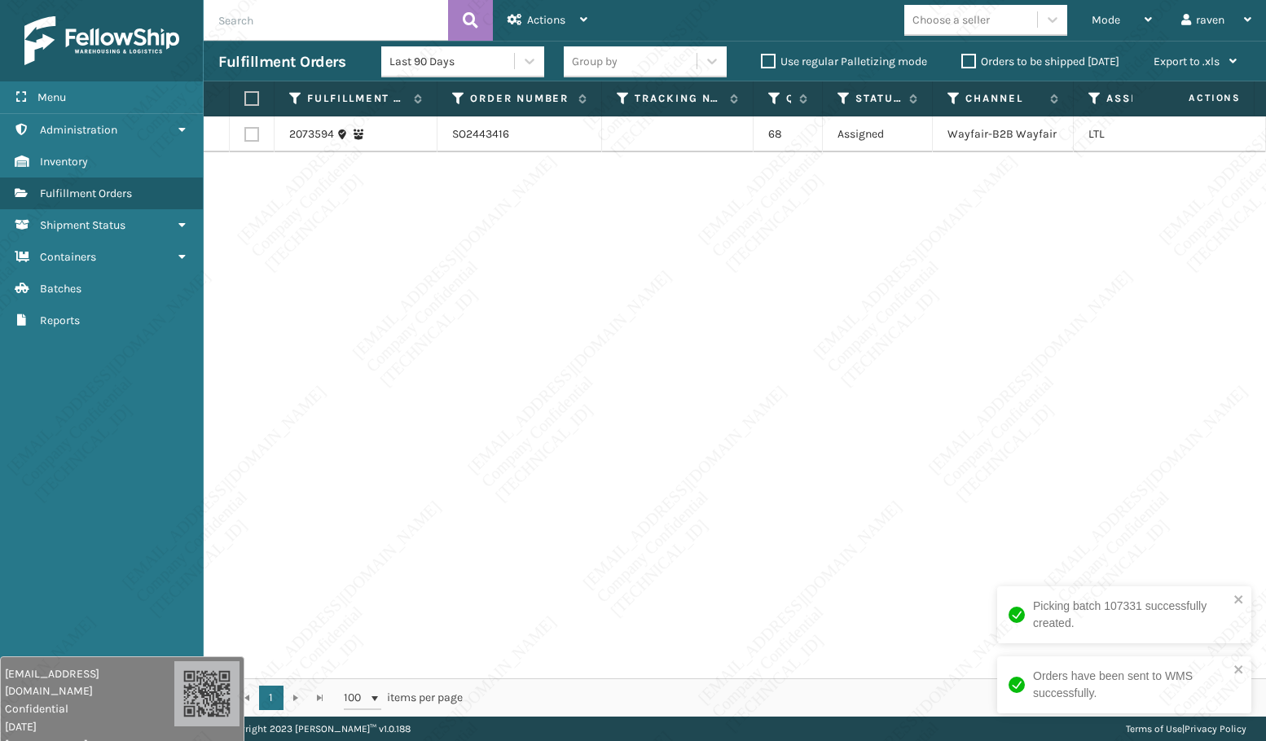
click at [809, 293] on div "2073594 SO2443416 68 Assigned Wayfair-B2B Wayfair LTL" at bounding box center [735, 397] width 1062 height 562
click at [248, 331] on div "2073594 SO2443416 68 Assigned Wayfair-B2B Wayfair LTL" at bounding box center [735, 397] width 1062 height 562
click at [724, 360] on div "2073594 SO2443416 68 Assigned Wayfair-B2B Wayfair LTL" at bounding box center [735, 397] width 1062 height 562
